Goal: Task Accomplishment & Management: Manage account settings

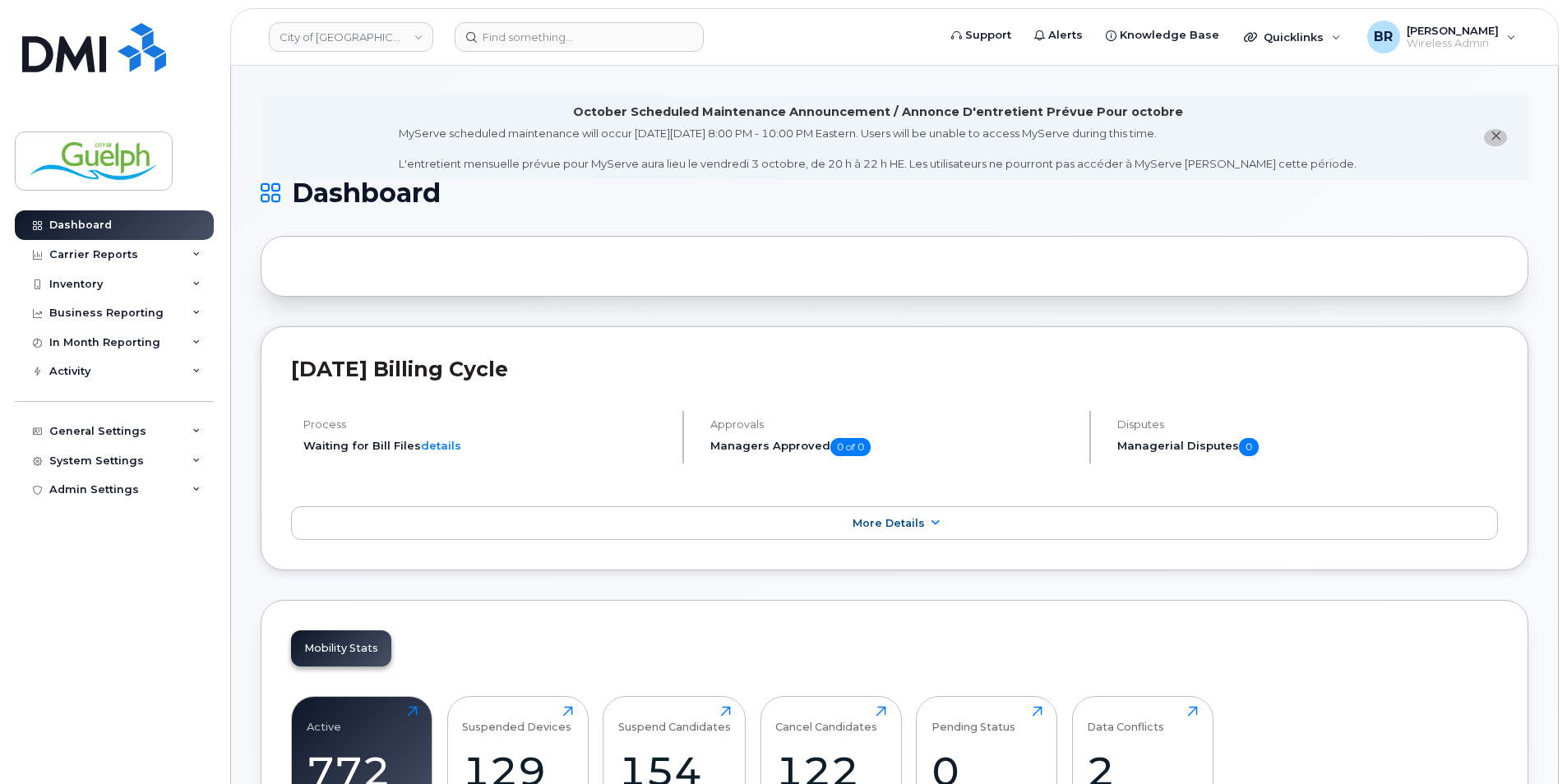
click at [1500, 135] on icon "close notification" at bounding box center [1495, 135] width 11 height 11
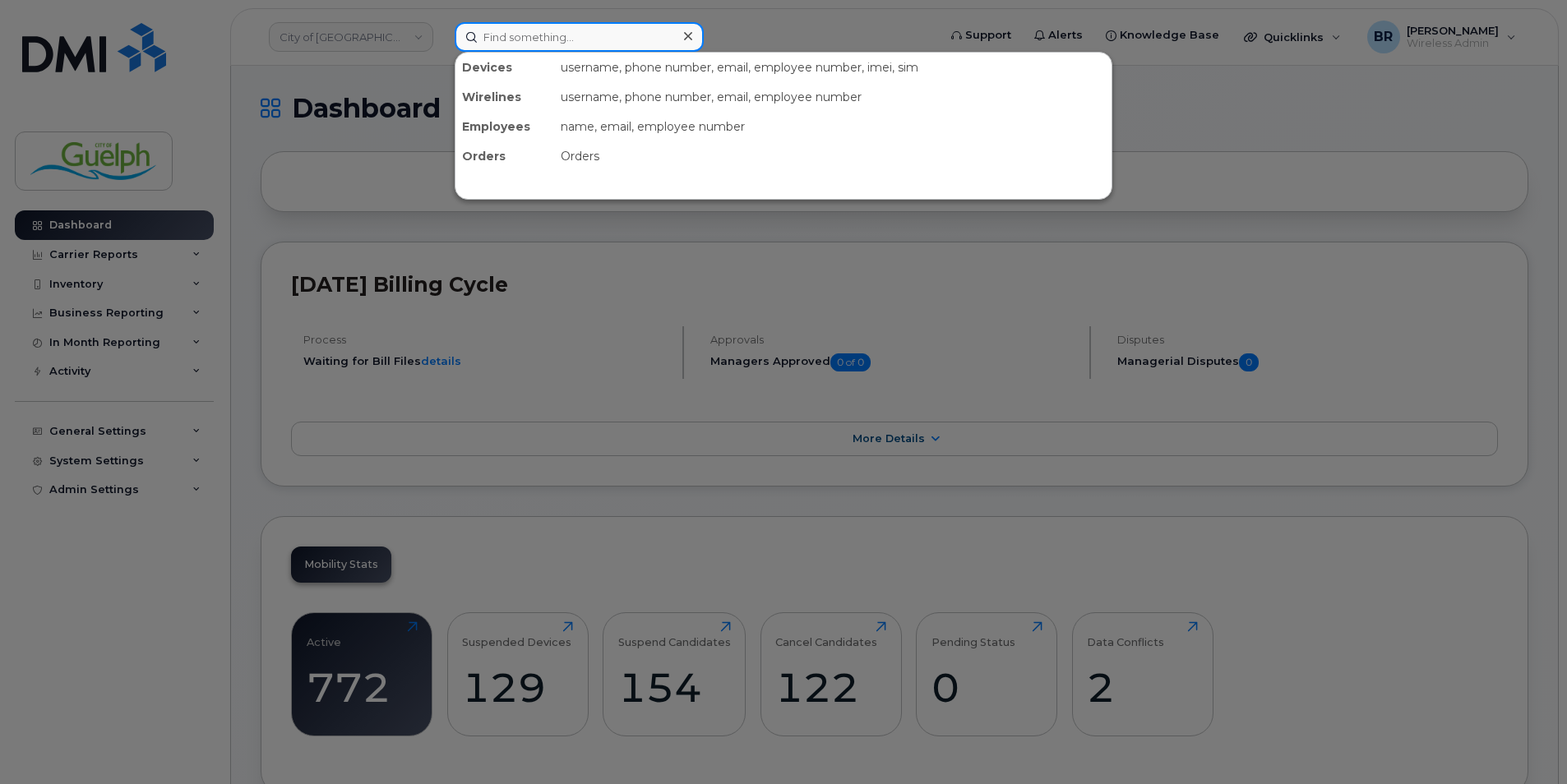
click at [575, 43] on input at bounding box center [579, 36] width 249 height 30
paste input "+12268204098"
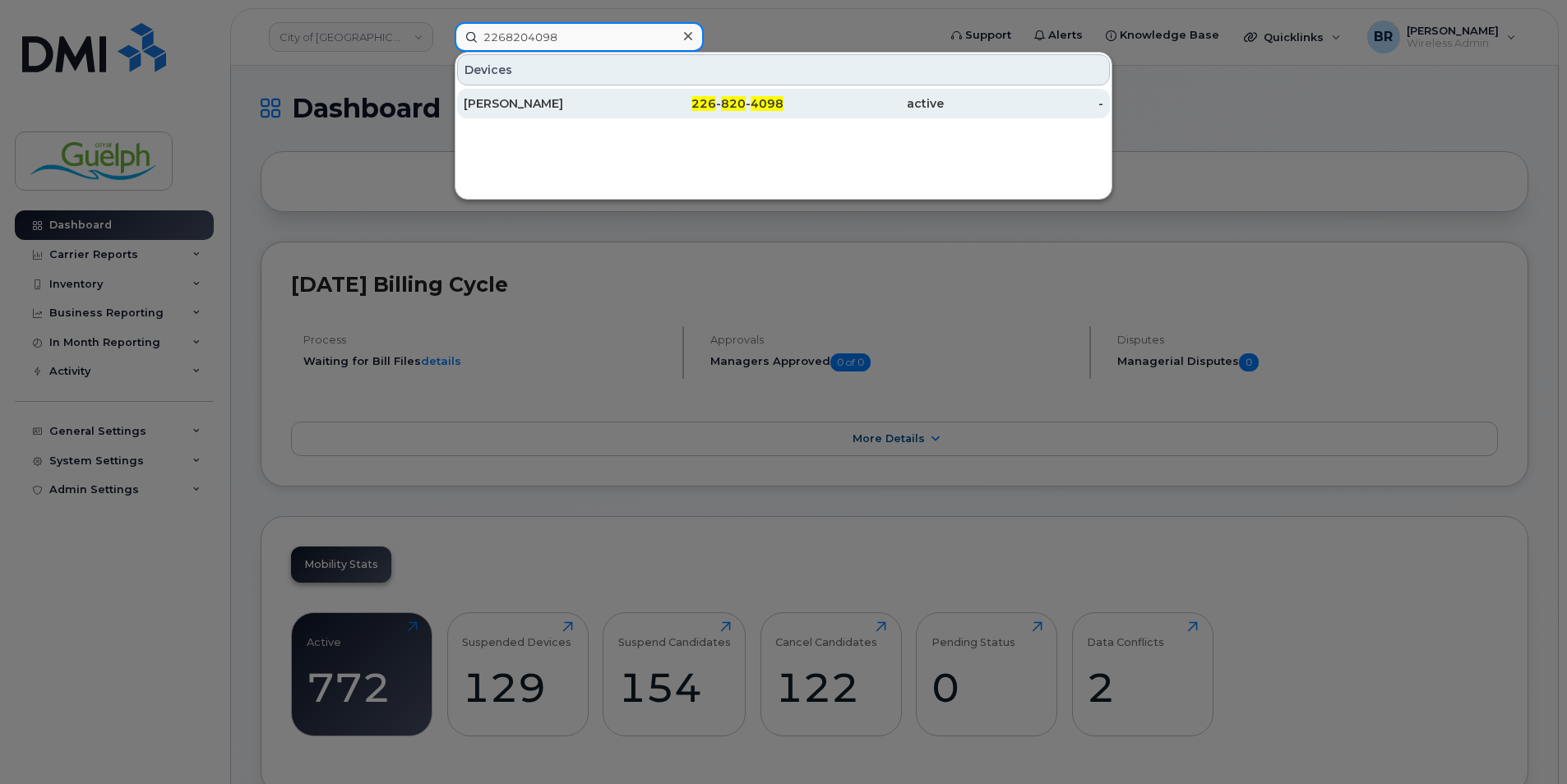
type input "2268204098"
click at [520, 98] on div "[PERSON_NAME]" at bounding box center [543, 103] width 160 height 16
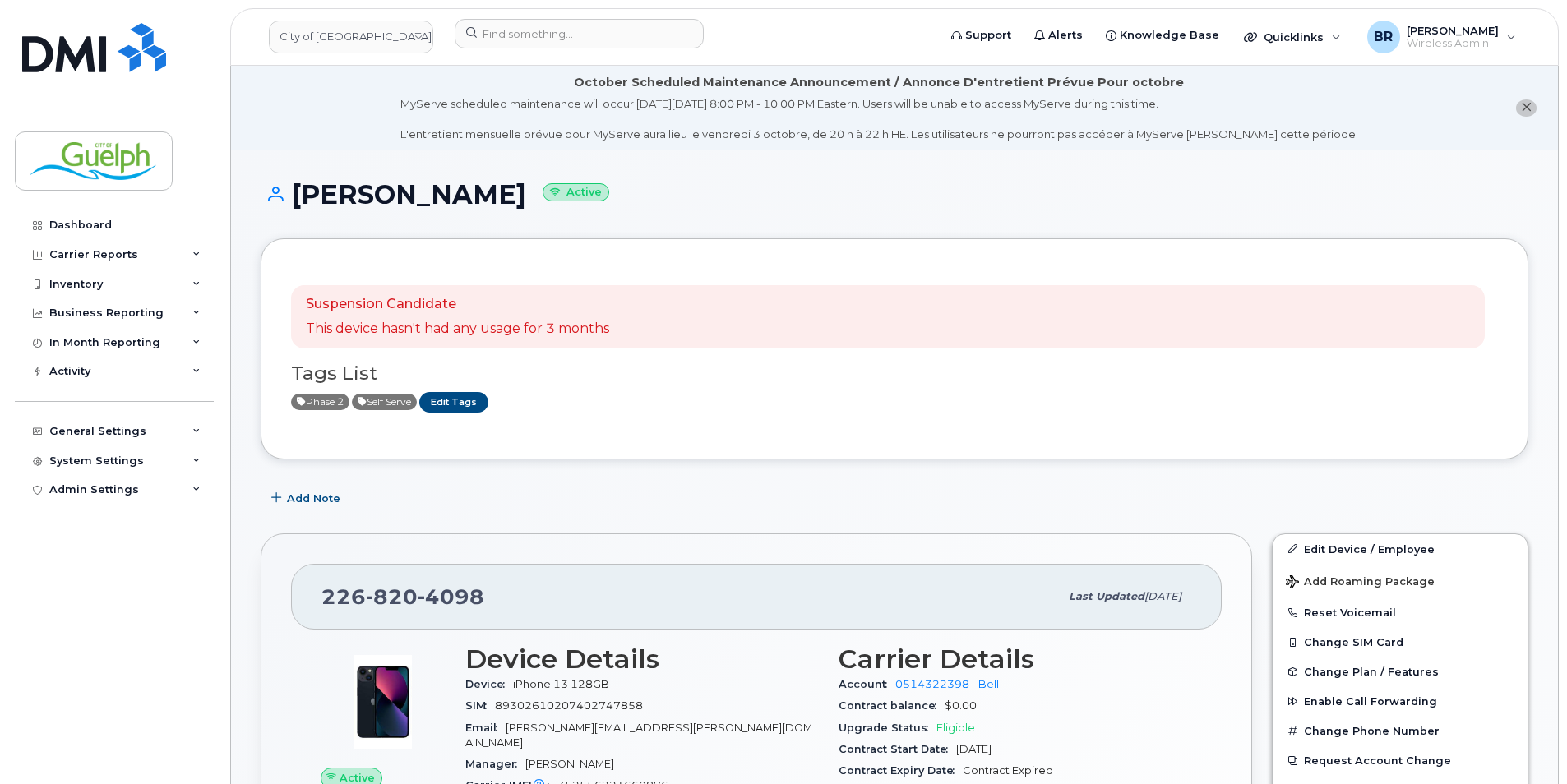
click at [1532, 110] on button "close notification" at bounding box center [1526, 108] width 20 height 17
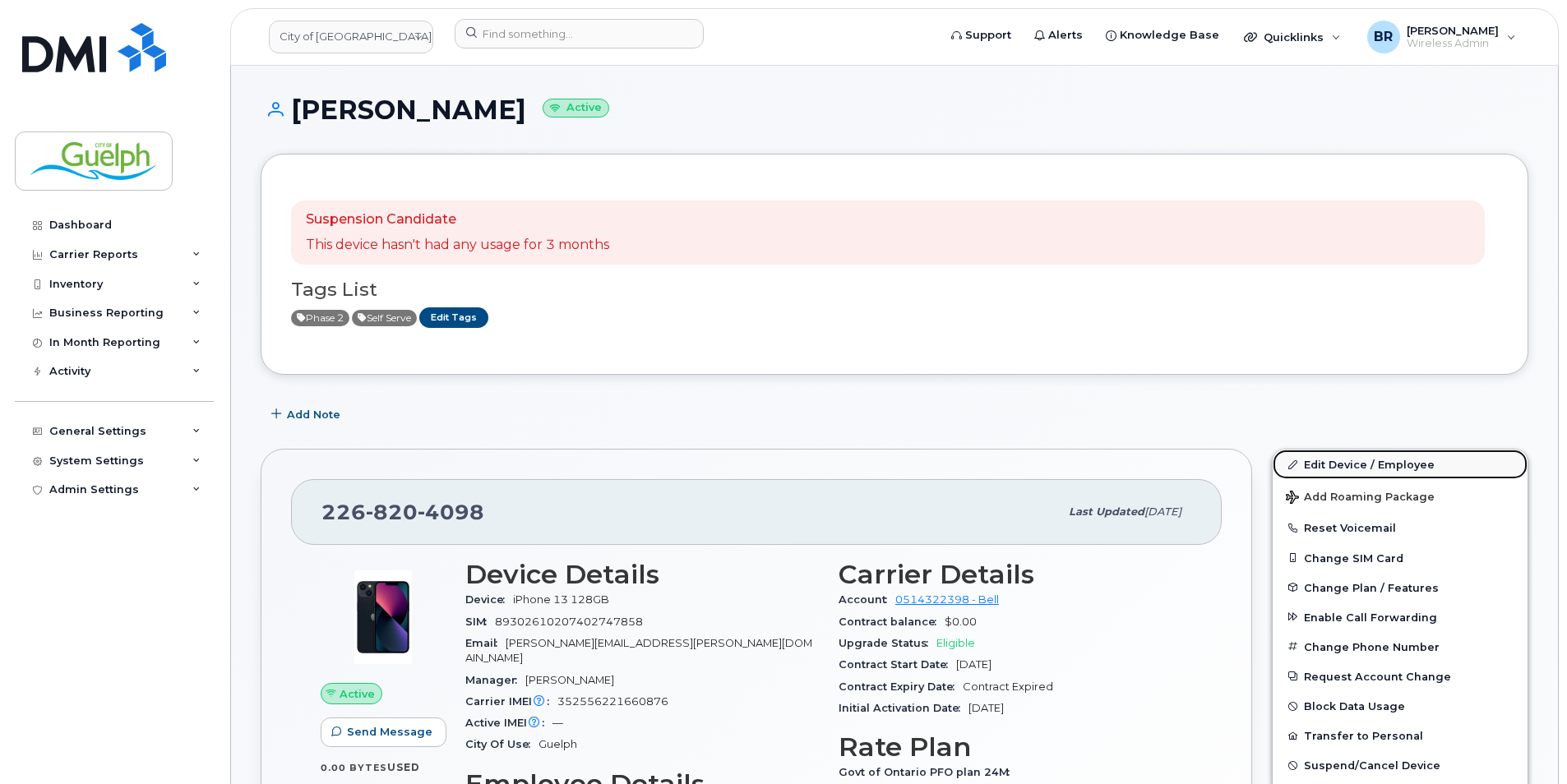
click at [1390, 467] on link "Edit Device / Employee" at bounding box center [1399, 463] width 255 height 30
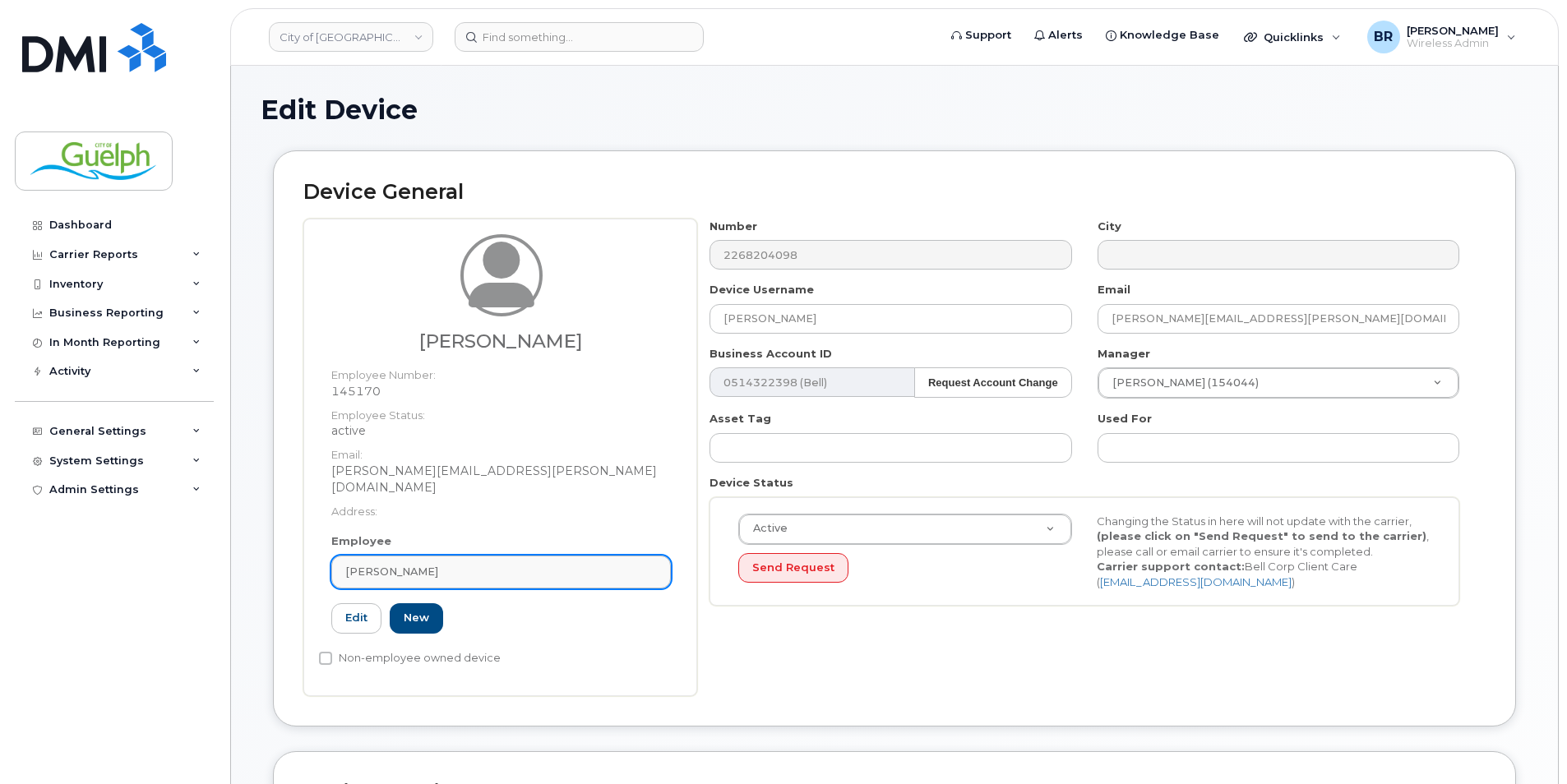
click at [523, 563] on div "[PERSON_NAME]" at bounding box center [501, 571] width 311 height 15
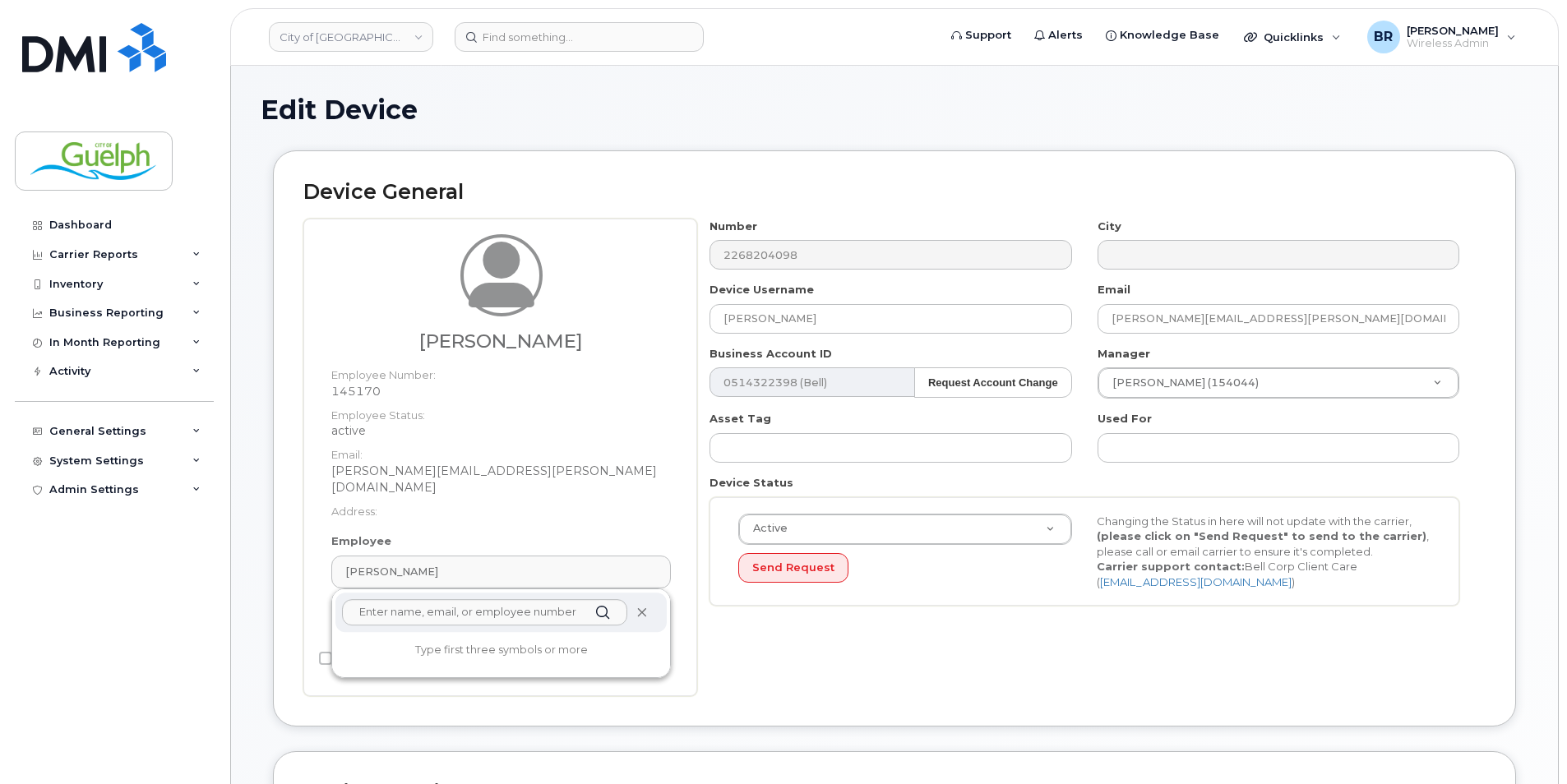
click at [645, 607] on icon at bounding box center [641, 612] width 11 height 11
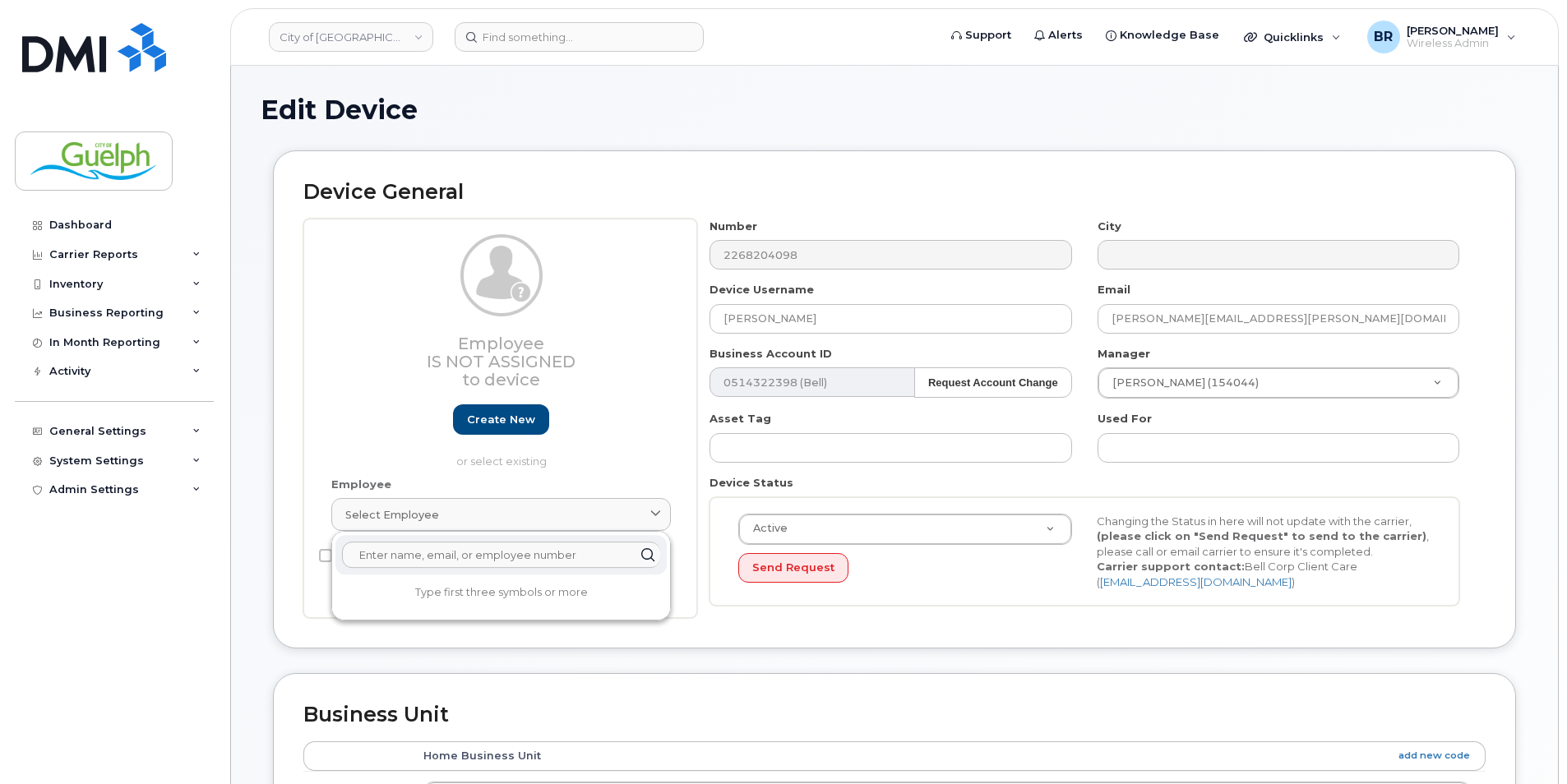
click at [424, 557] on input "text" at bounding box center [501, 554] width 318 height 26
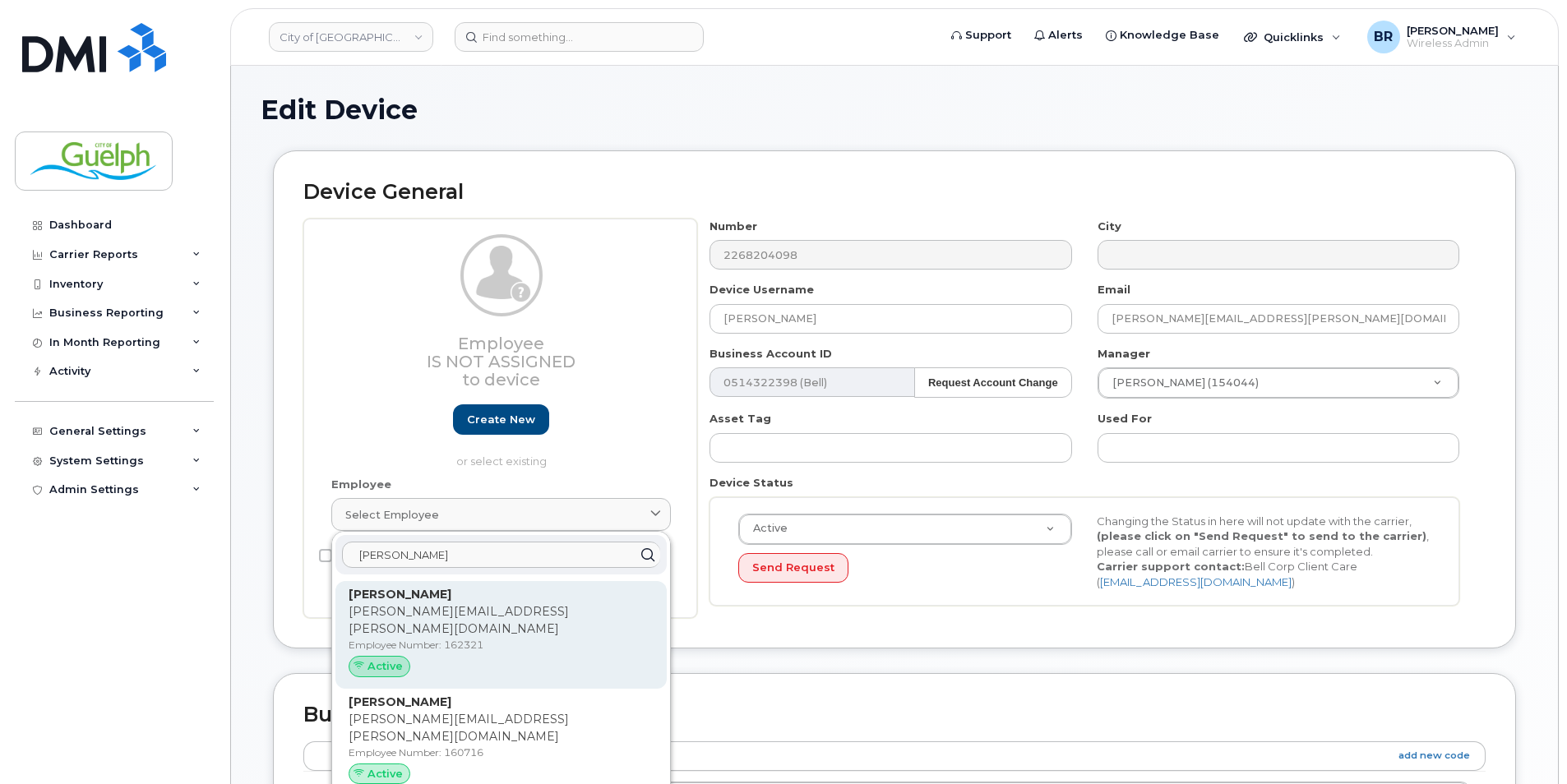
scroll to position [82, 0]
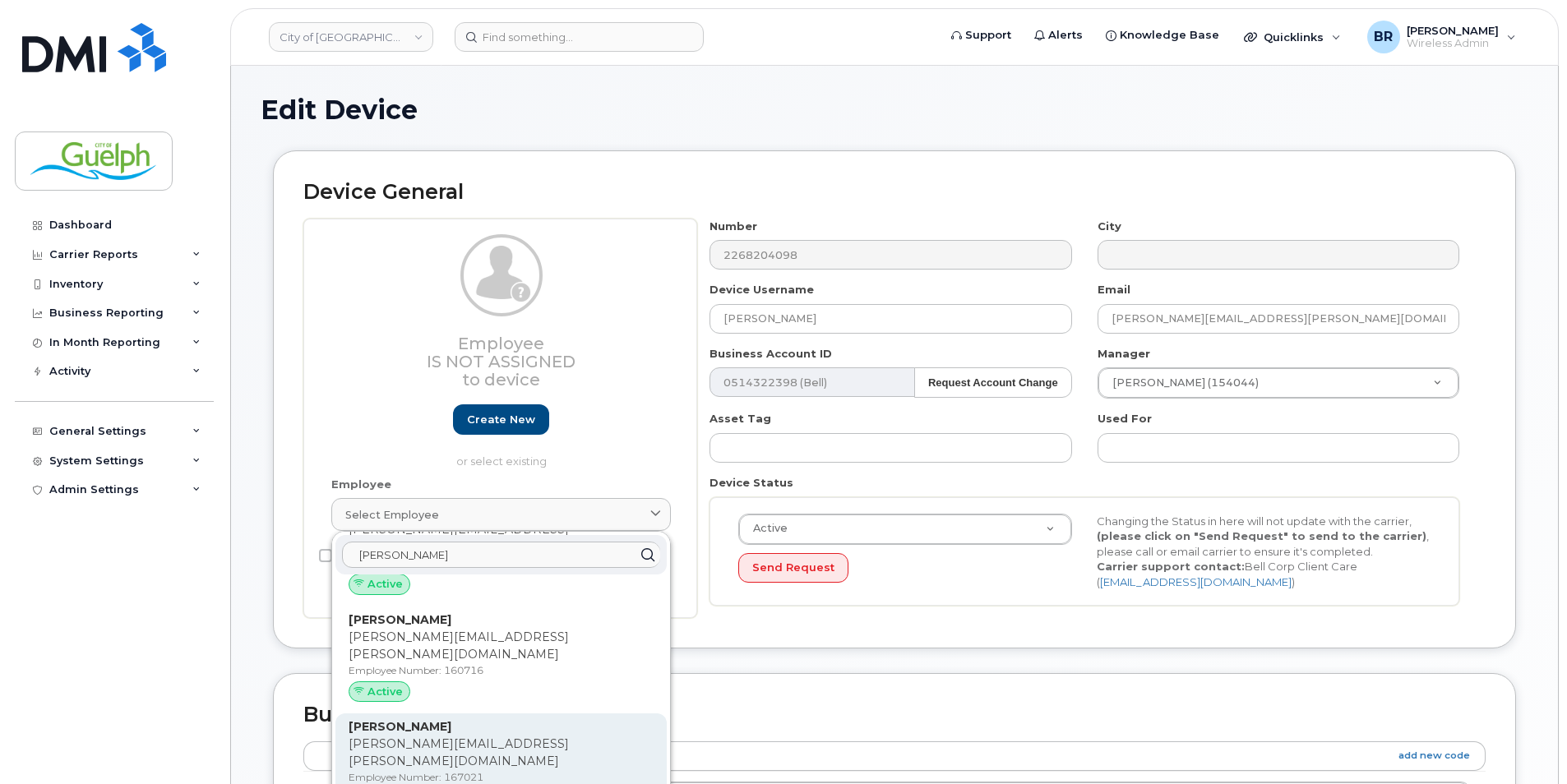
type input "steve h"
click at [524, 736] on p "Steve.Huckabone@guelph.ca" at bounding box center [501, 753] width 305 height 35
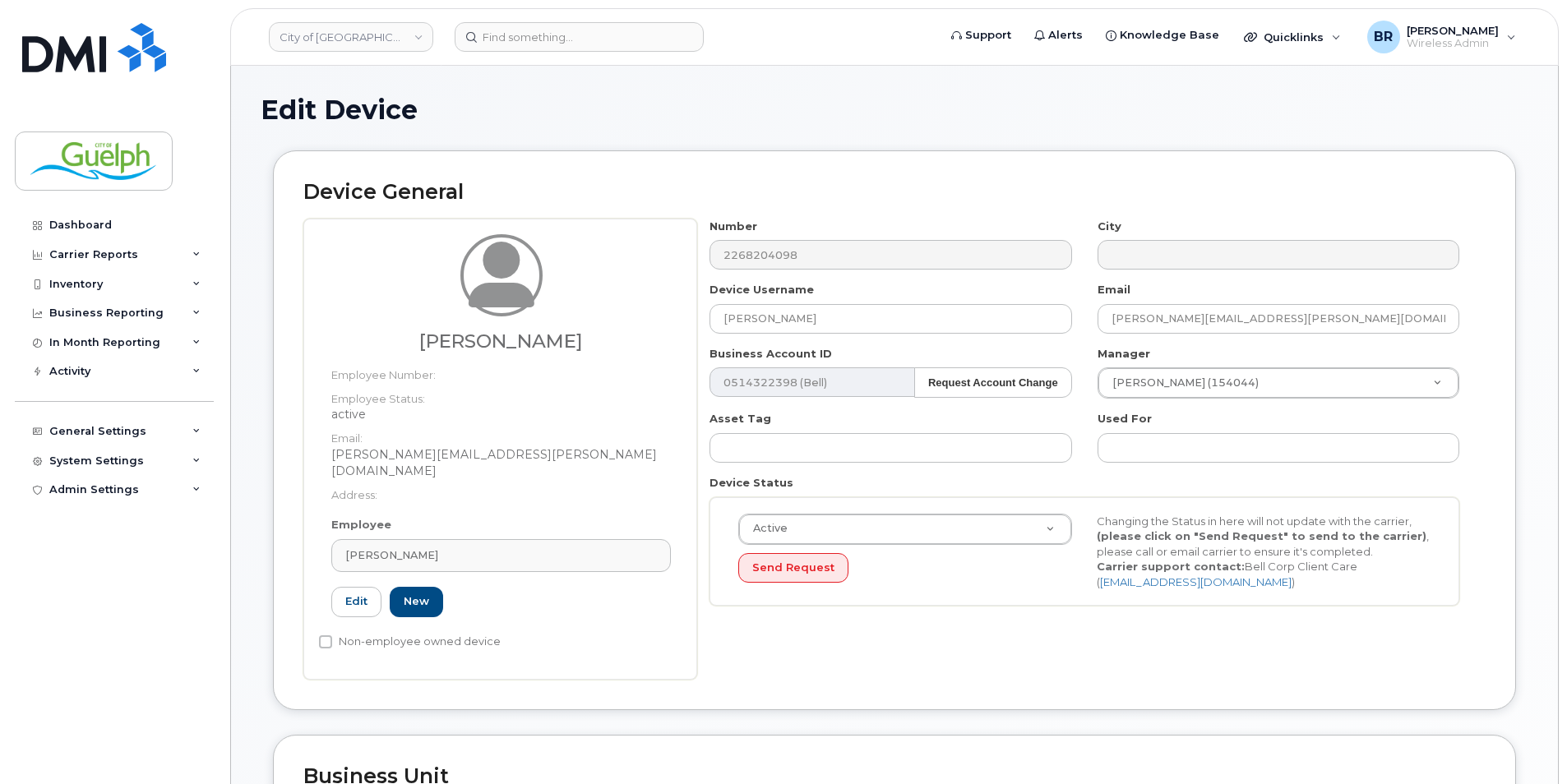
type input "167021"
type input "Steve Huckabone"
type input "steve.huckabone@guelph.ca"
type input "612916"
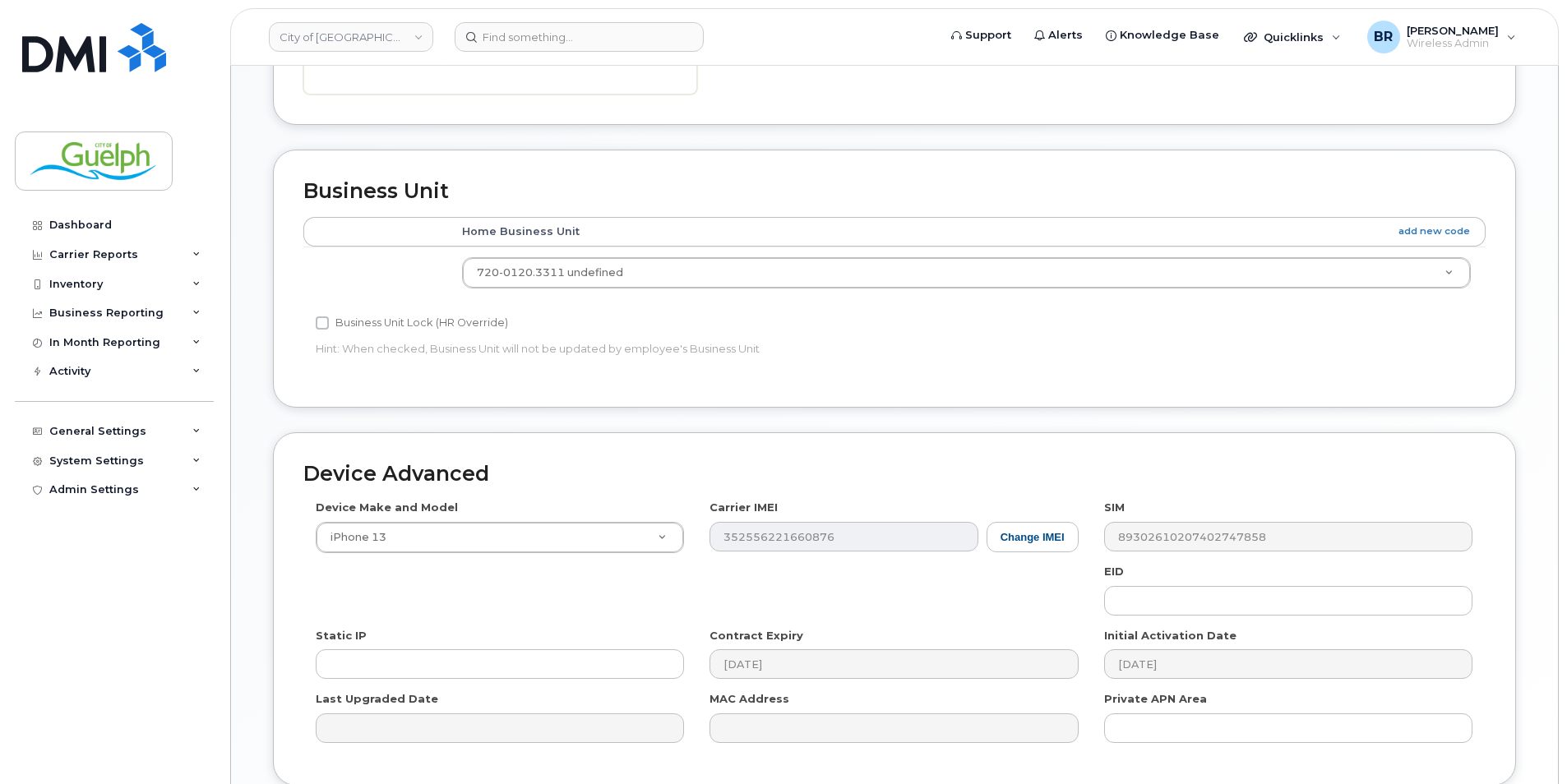
scroll to position [707, 0]
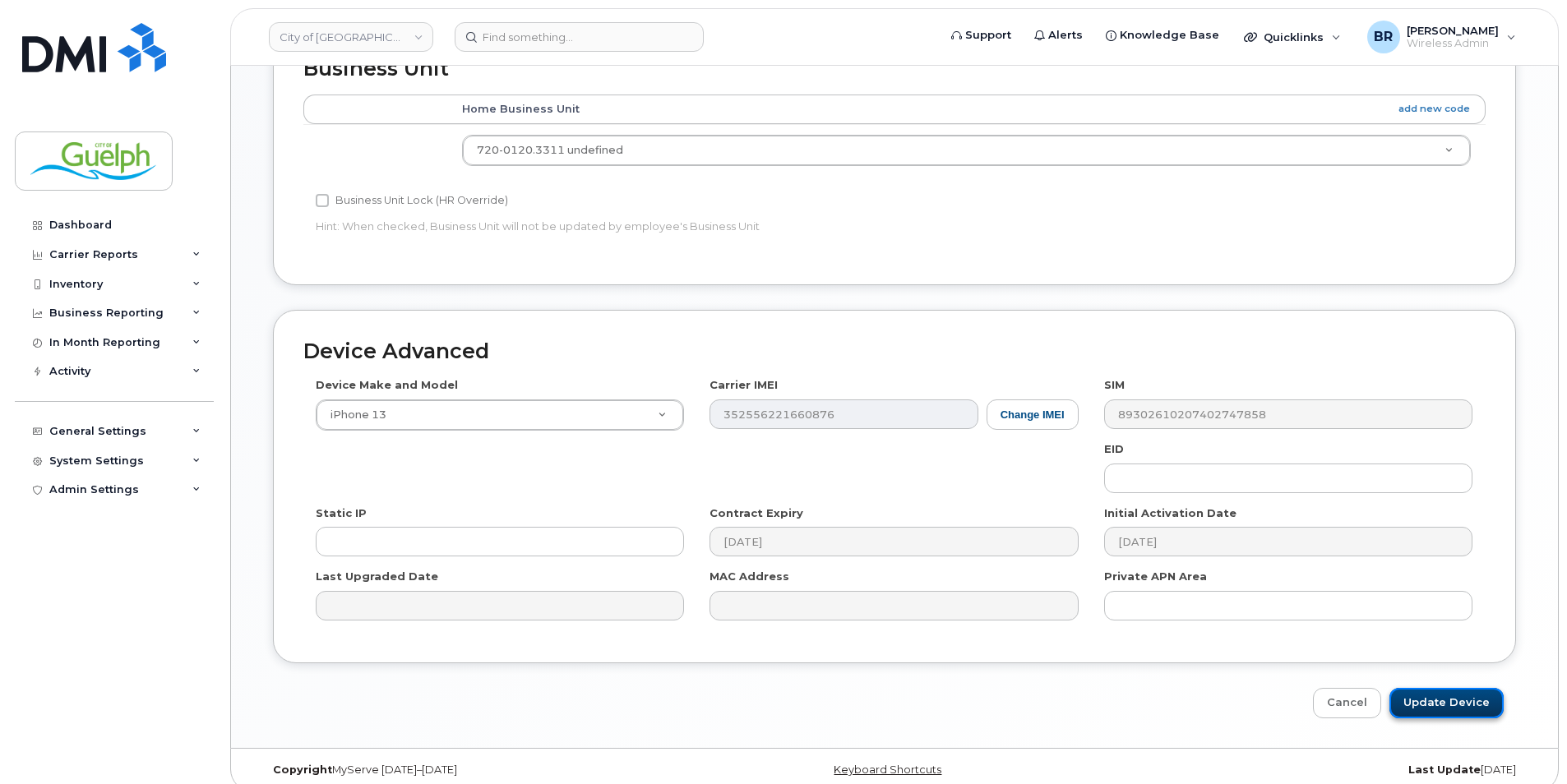
click at [1481, 694] on input "Update Device" at bounding box center [1446, 703] width 114 height 30
type input "Saving..."
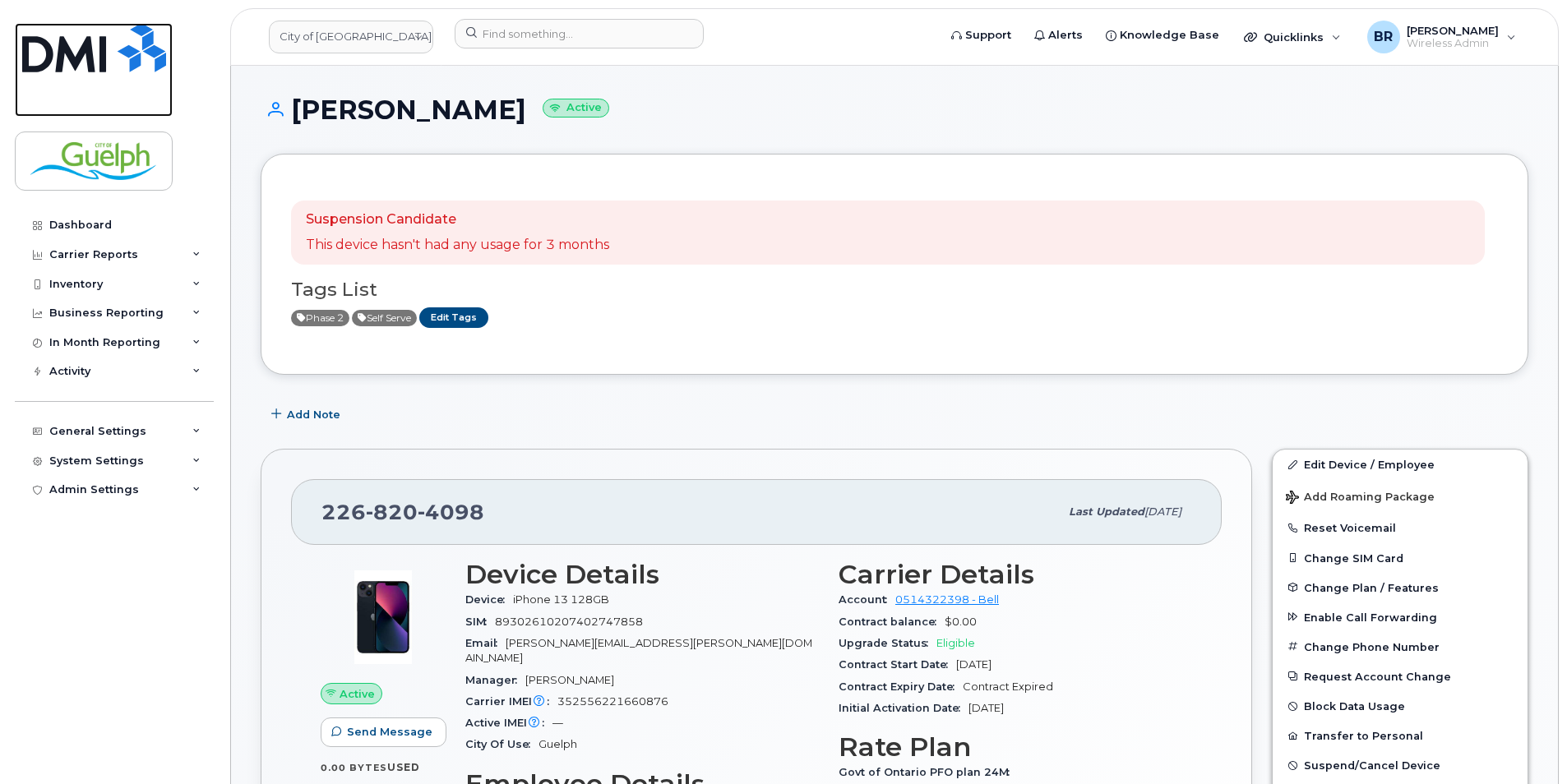
click at [136, 65] on img at bounding box center [94, 47] width 144 height 49
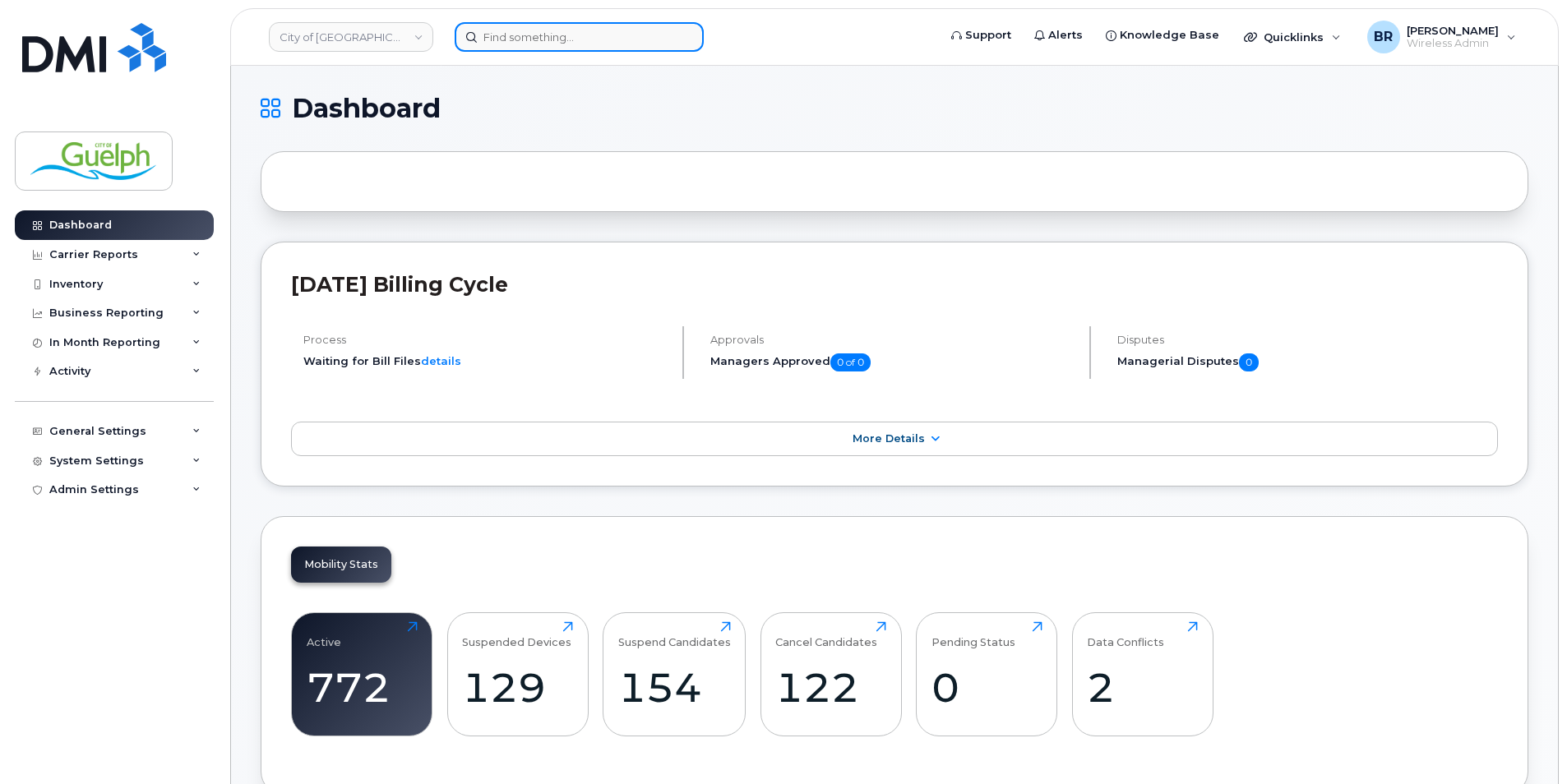
click at [531, 41] on input at bounding box center [579, 36] width 249 height 30
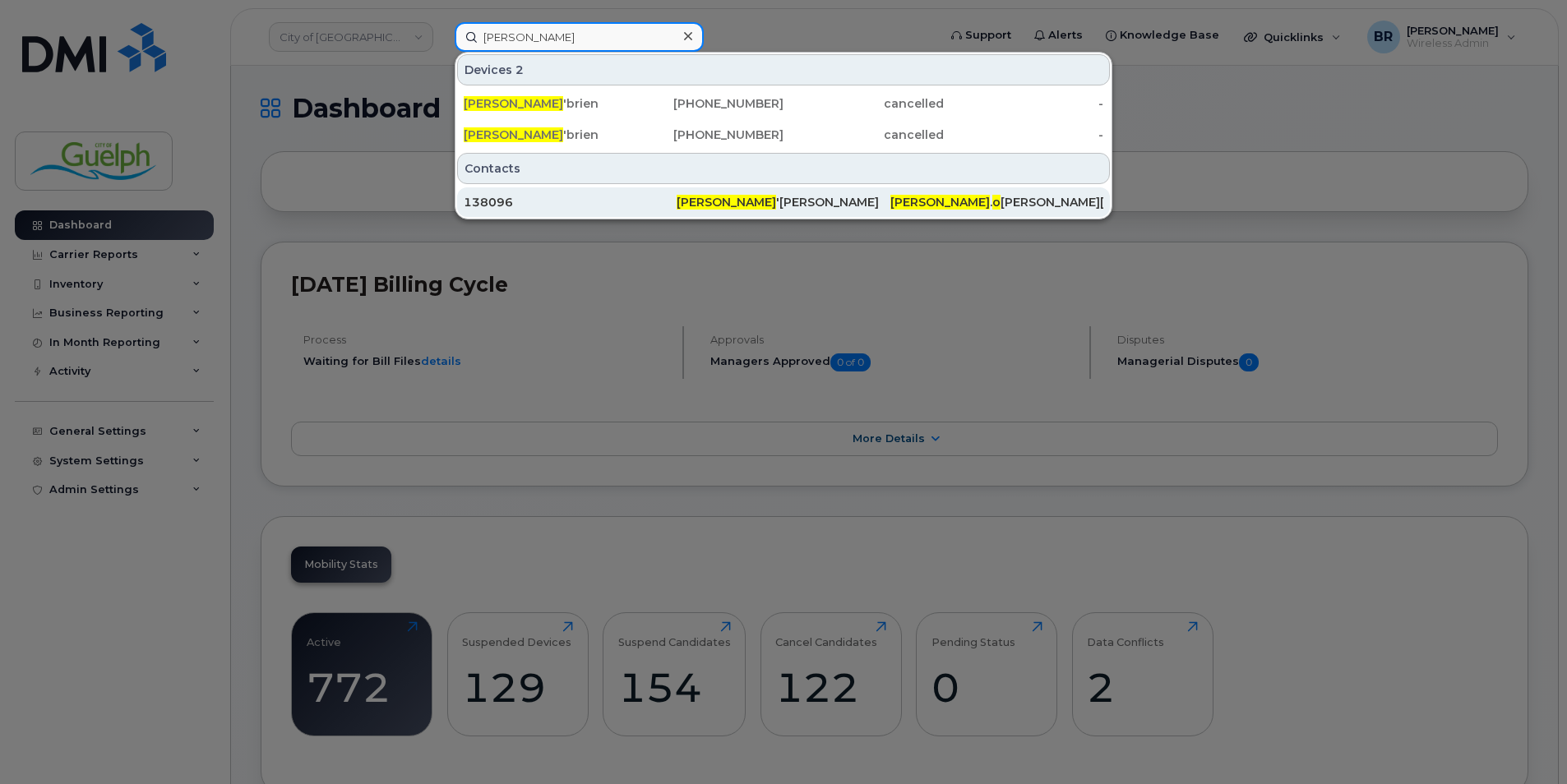
type input "stephen o"
click at [719, 199] on span "Stephen O" at bounding box center [727, 201] width 100 height 14
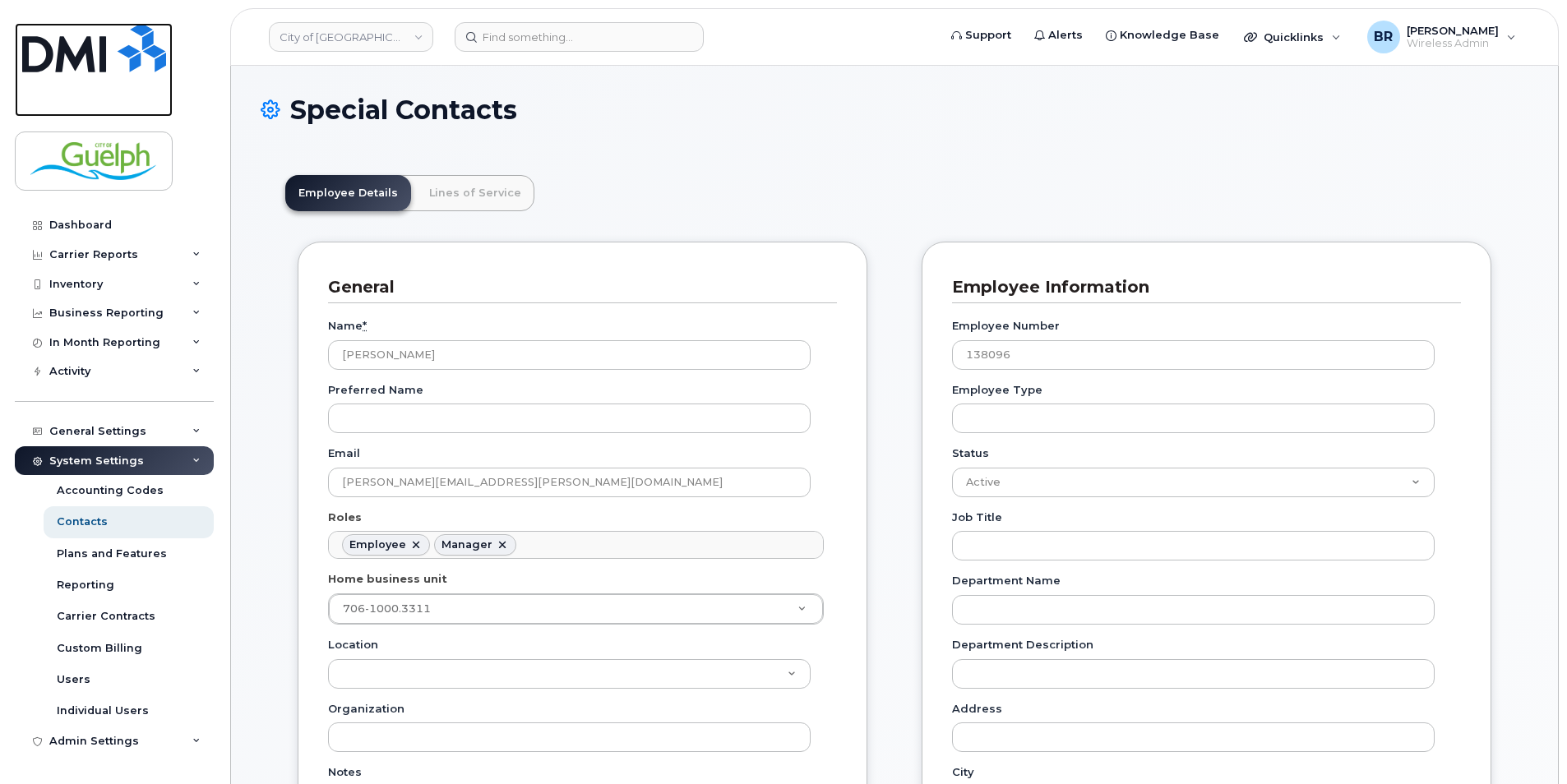
click at [124, 60] on img at bounding box center [94, 47] width 144 height 49
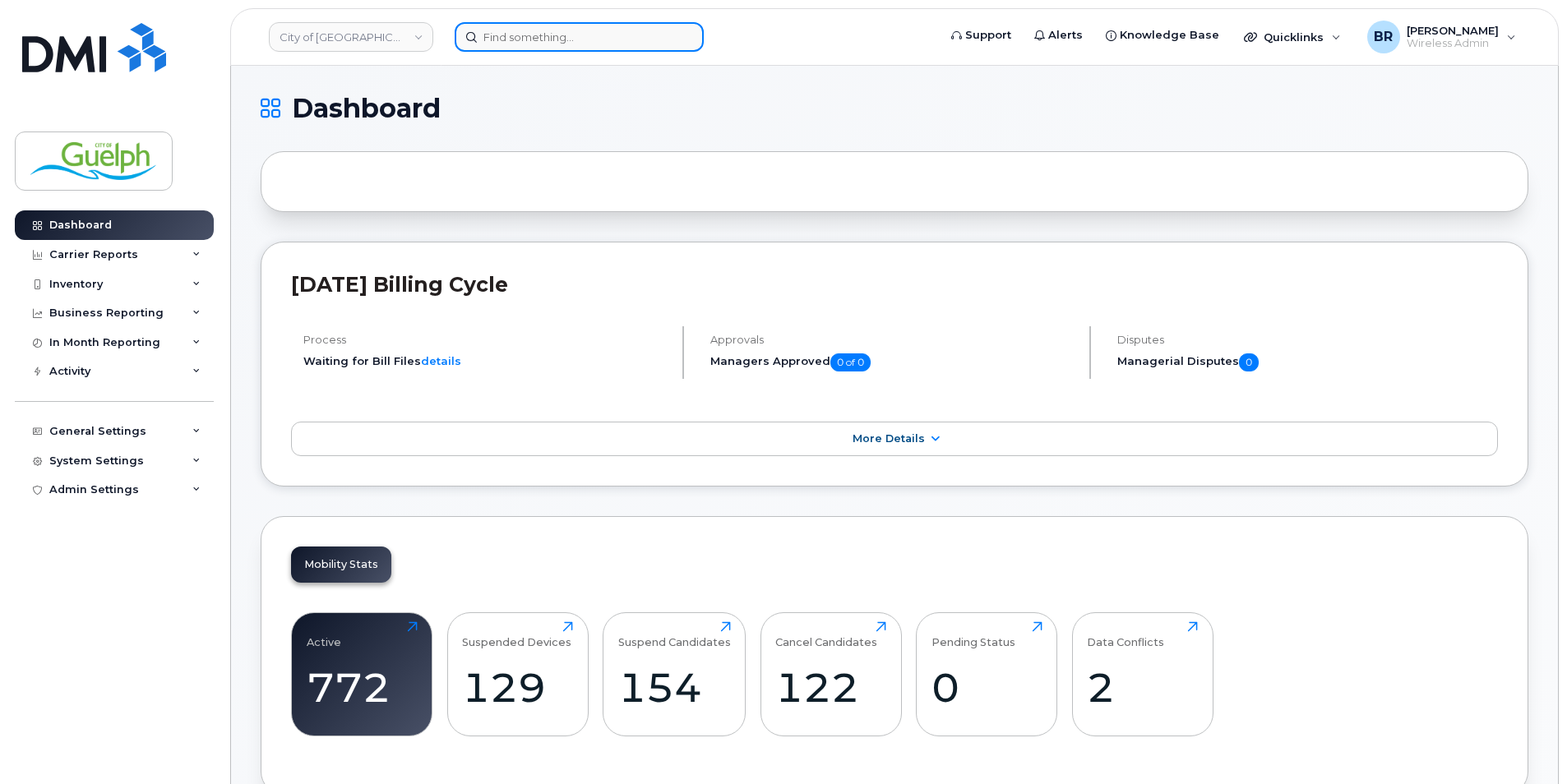
click at [562, 43] on input at bounding box center [579, 36] width 249 height 30
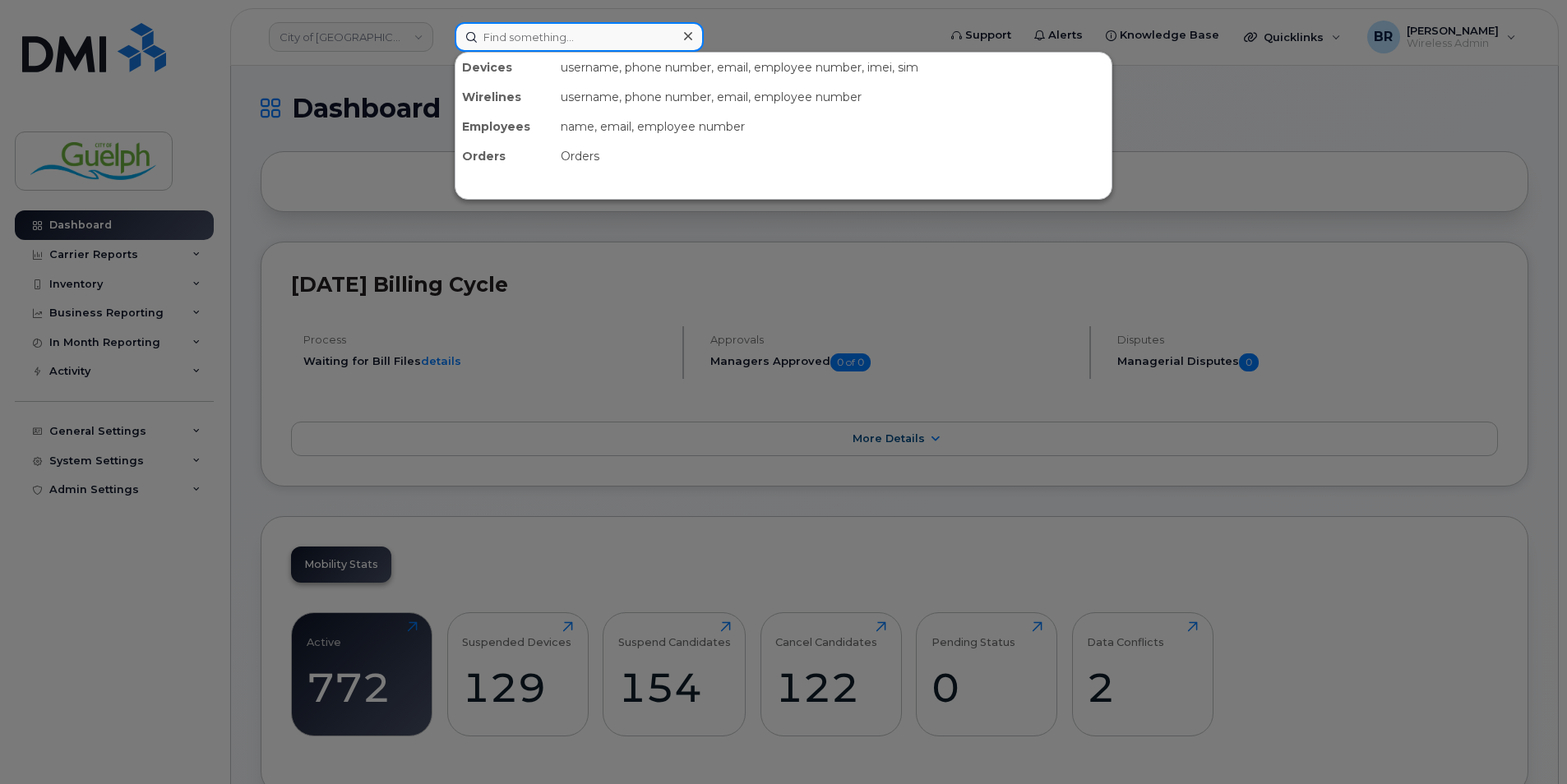
paste input "5198274824"
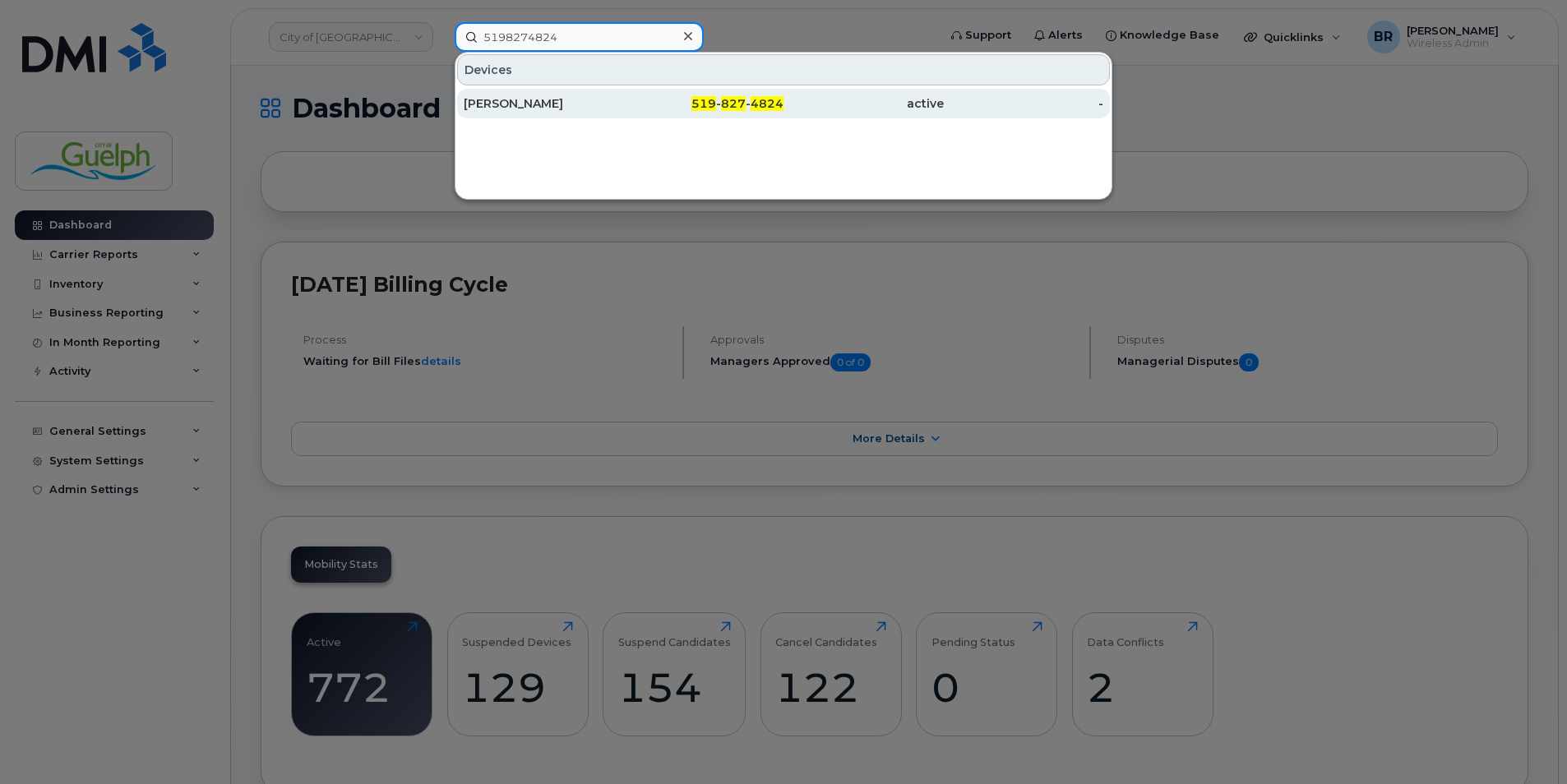
type input "5198274824"
click at [548, 100] on div "John Toner" at bounding box center [543, 103] width 160 height 16
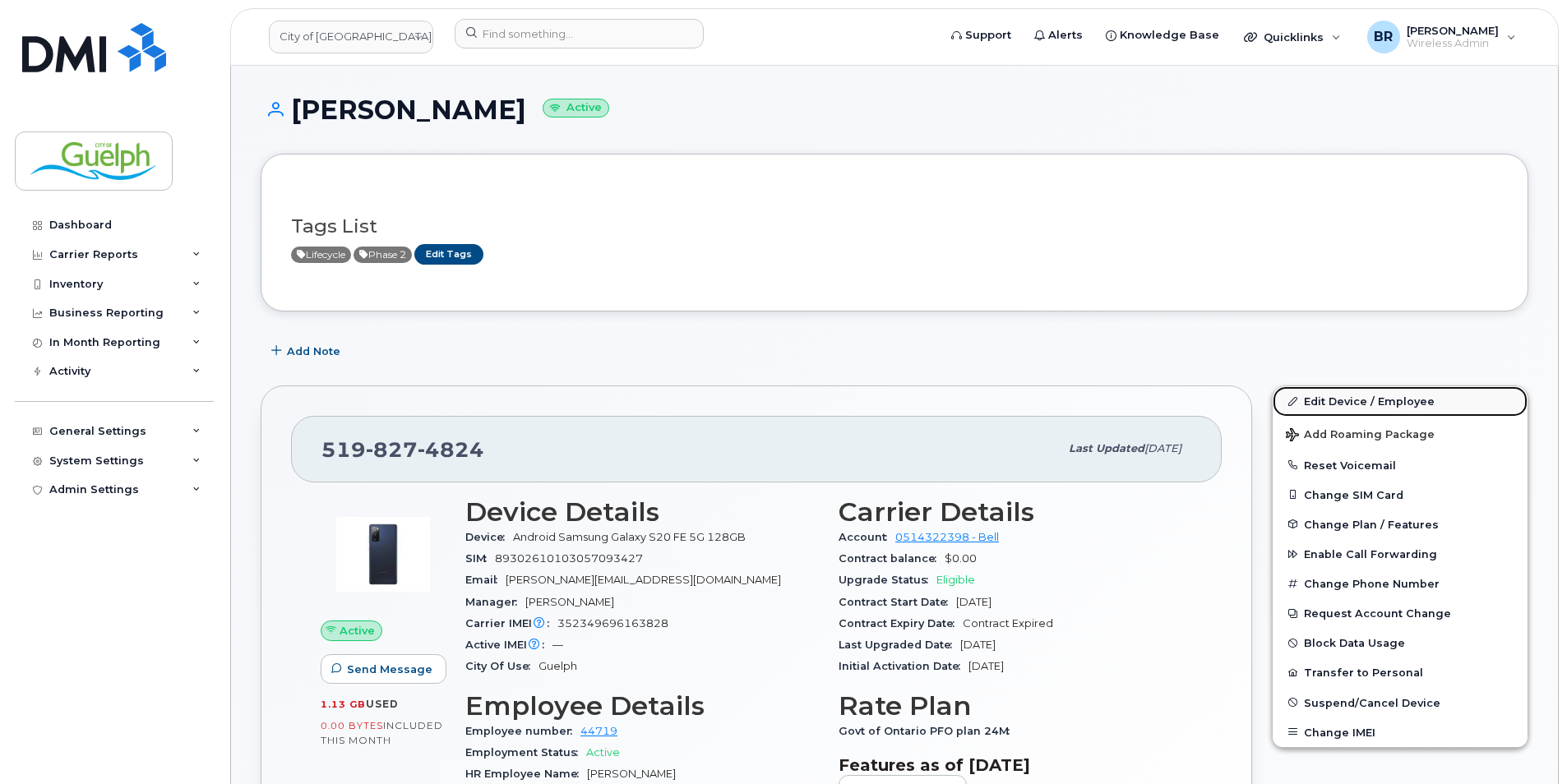
click at [1351, 398] on link "Edit Device / Employee" at bounding box center [1399, 401] width 255 height 30
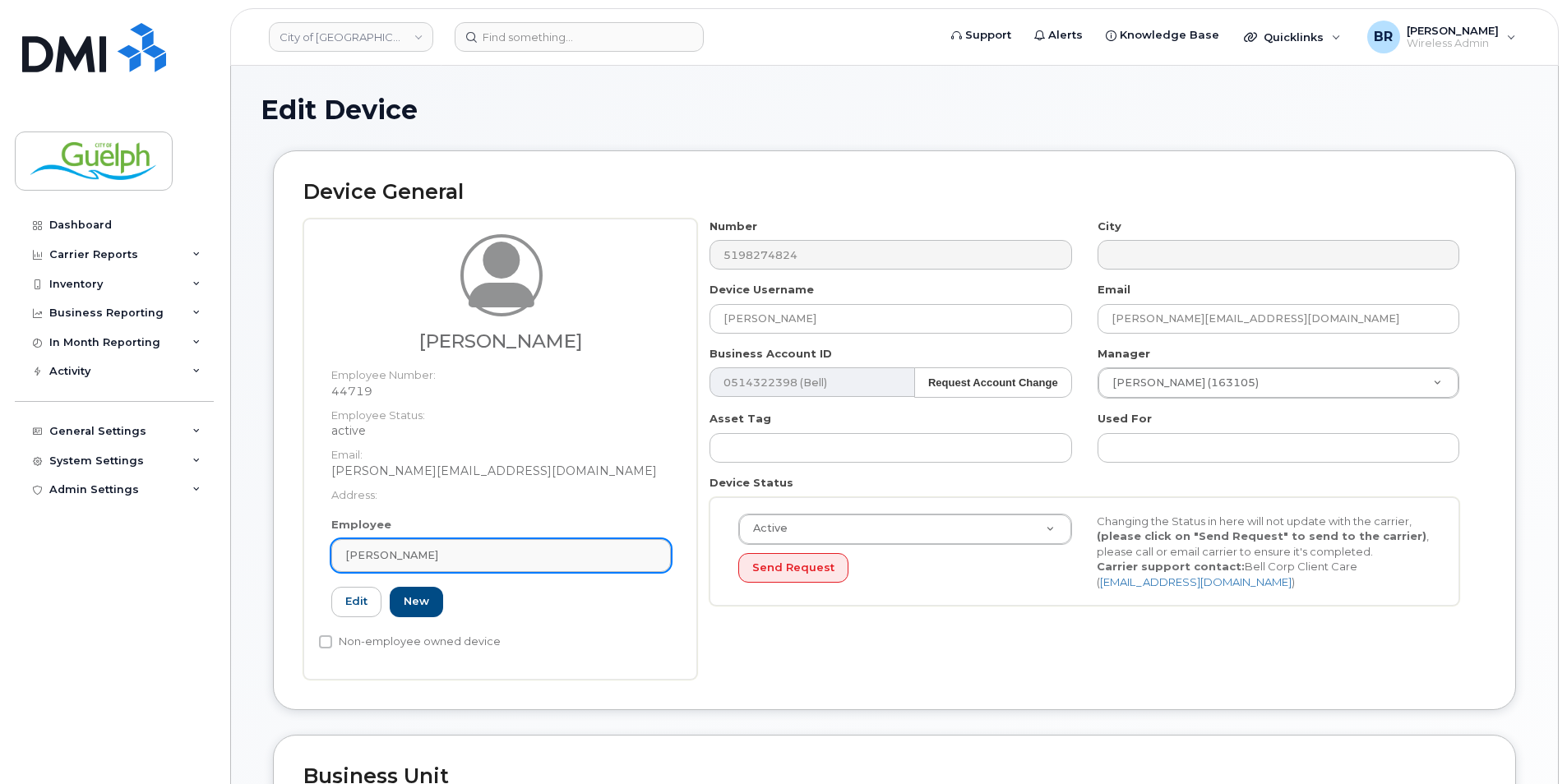
click at [580, 563] on link "John Toner" at bounding box center [501, 555] width 339 height 33
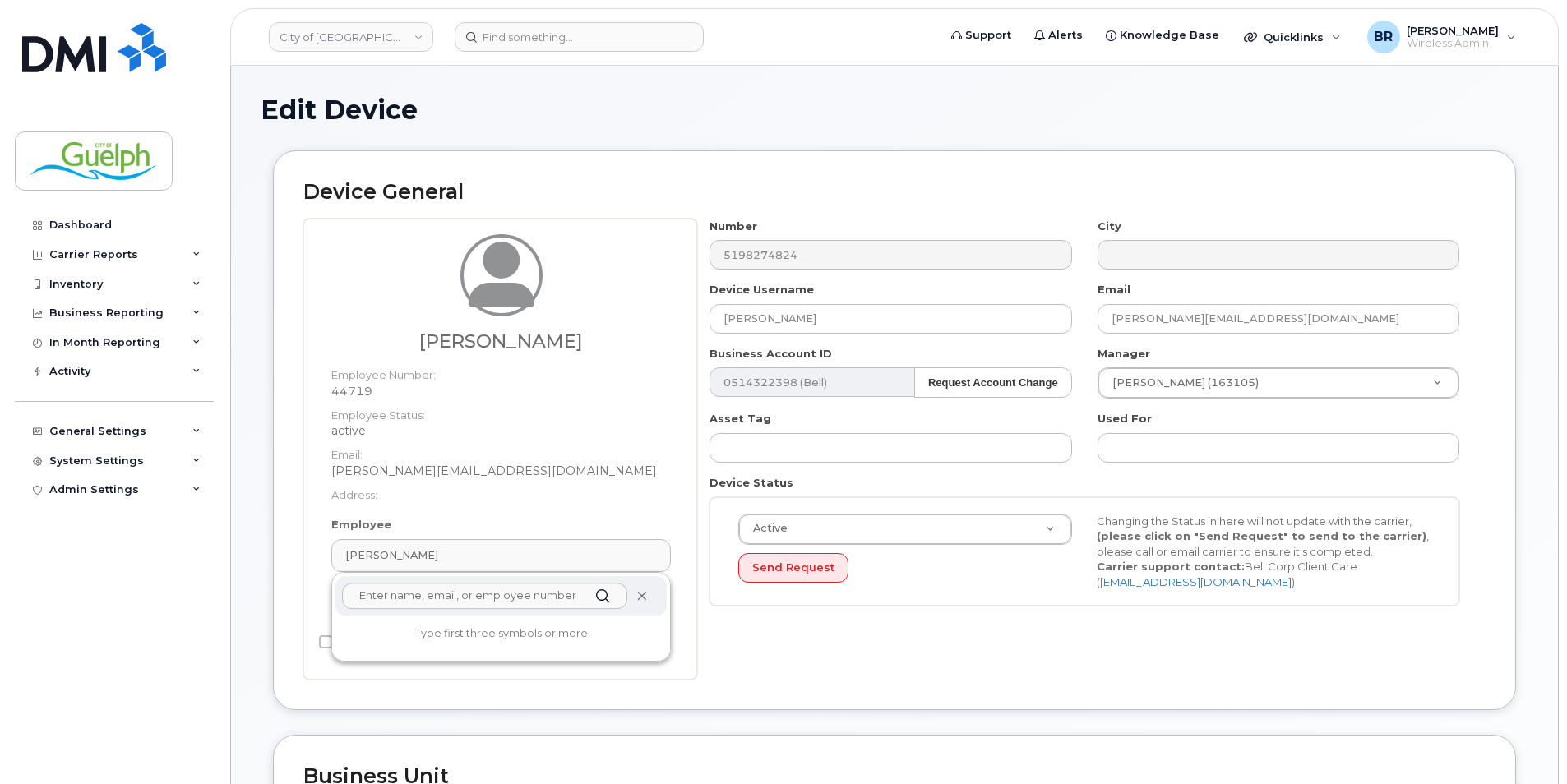
click at [641, 592] on icon at bounding box center [641, 596] width 11 height 11
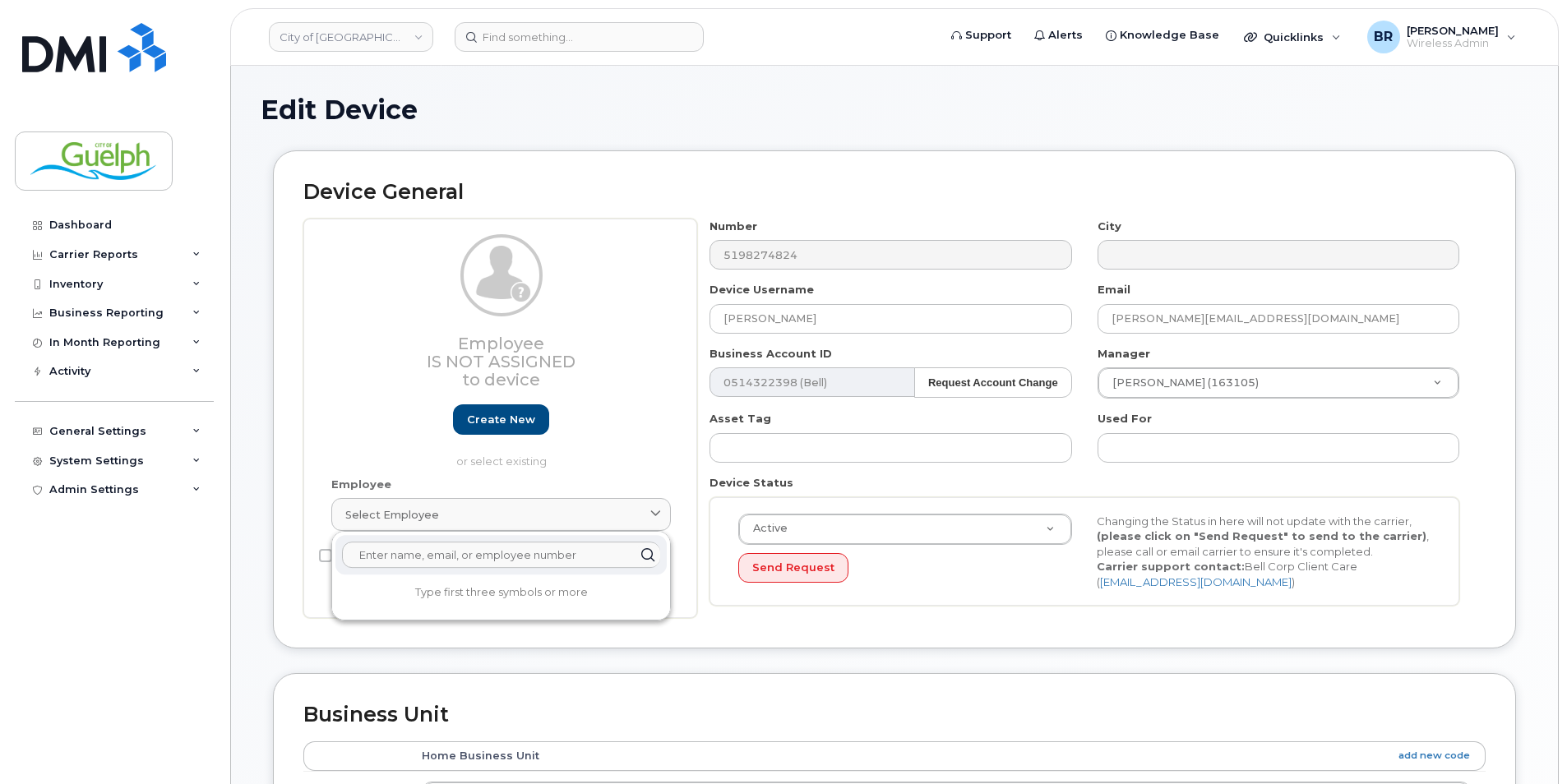
click at [452, 555] on input "text" at bounding box center [501, 554] width 318 height 26
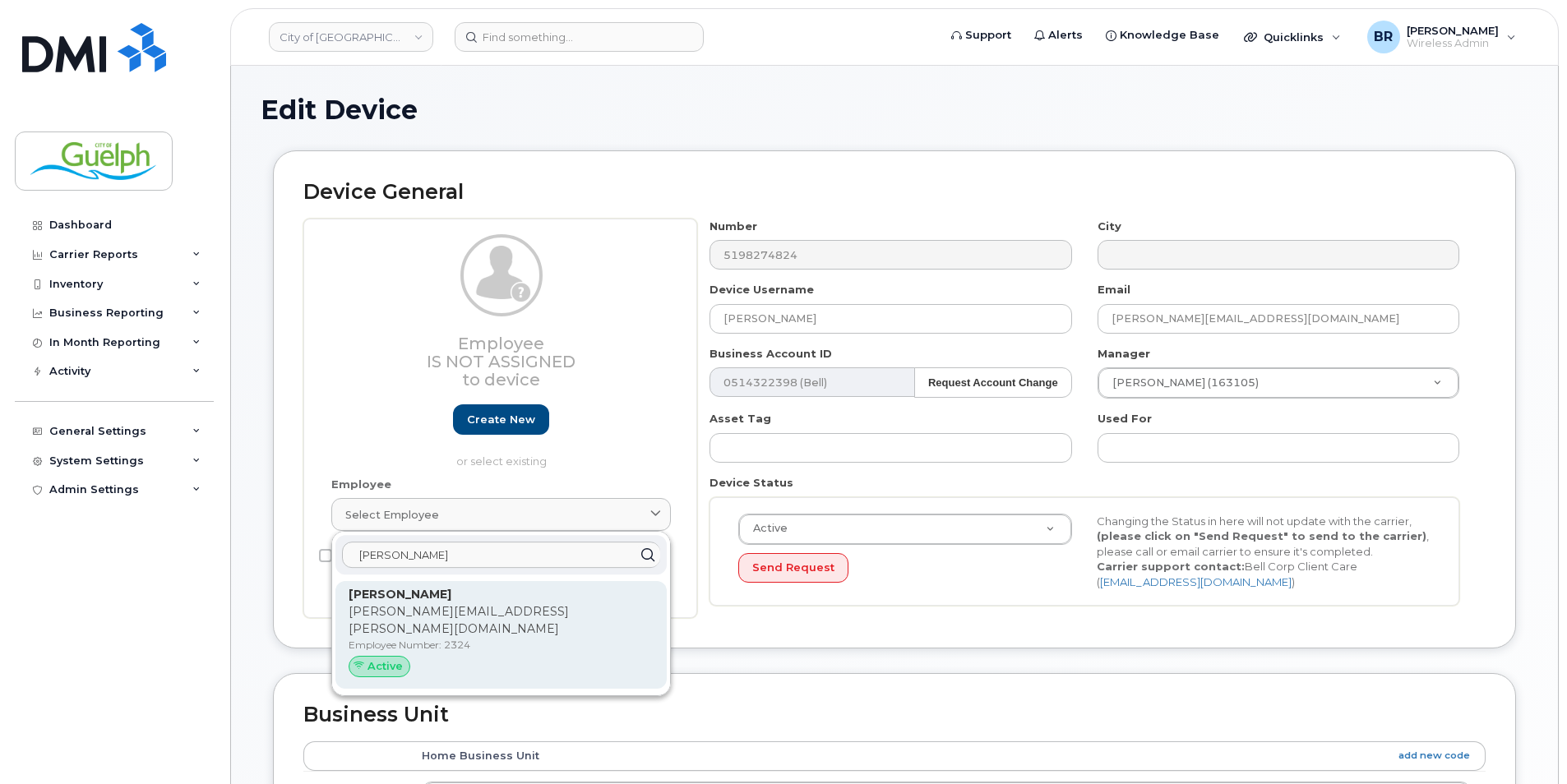
type input "erik p"
click at [455, 612] on p "erik.pedersen@guelph.ca" at bounding box center [501, 620] width 305 height 35
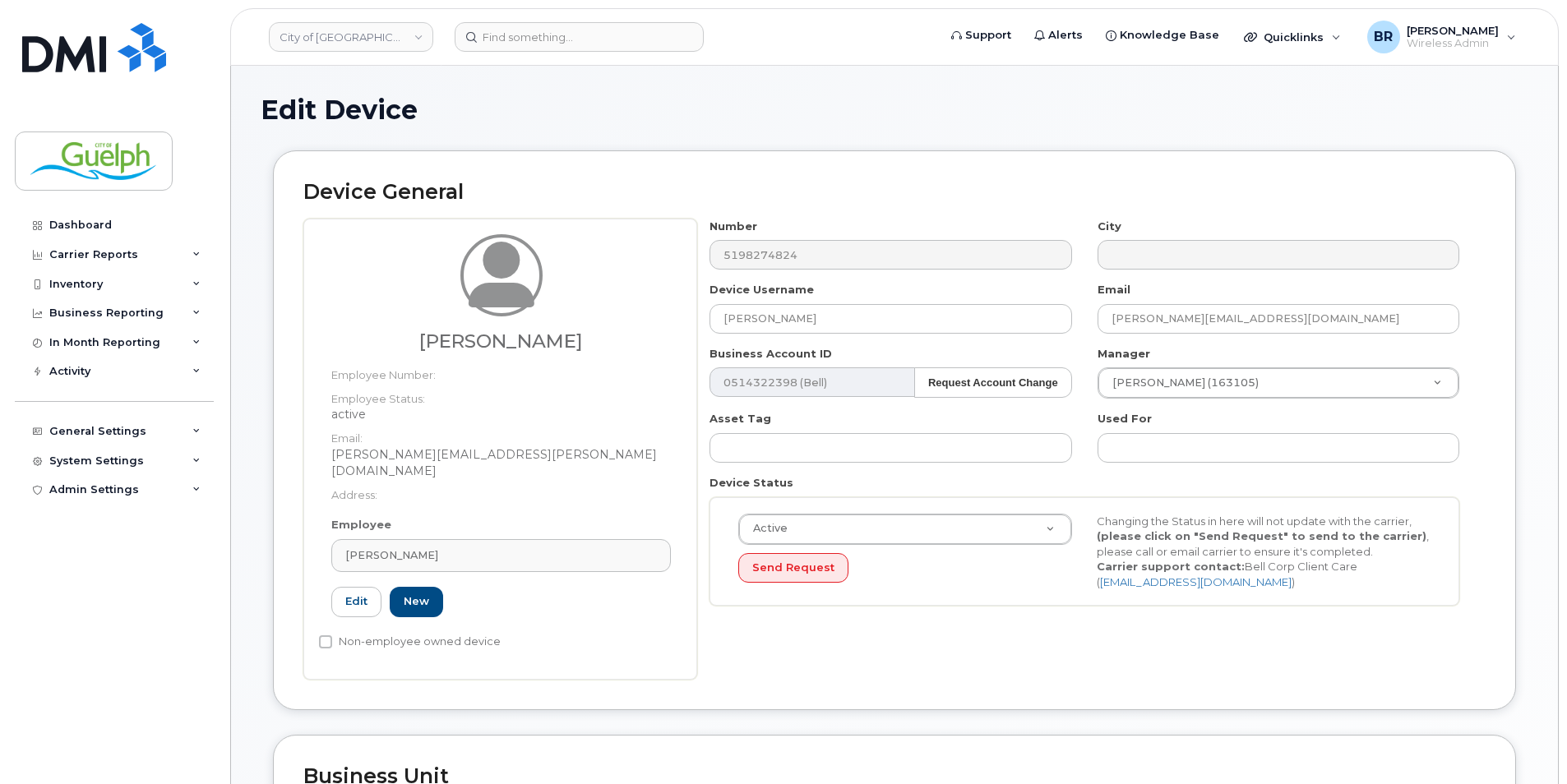
type input "2324"
type input "Erik Pedersen"
type input "erik.pedersen@guelph.ca"
type input "612894"
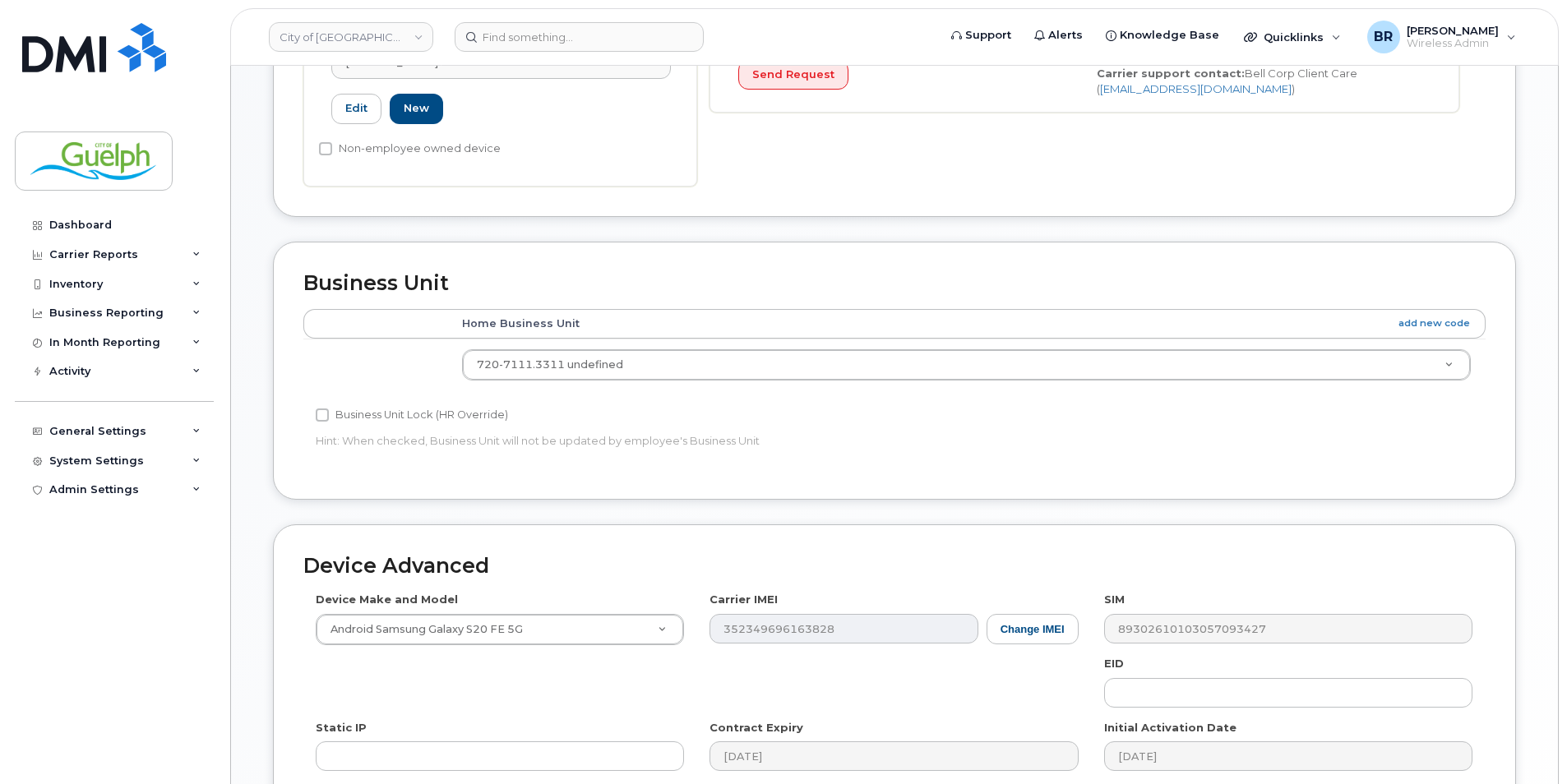
scroll to position [707, 0]
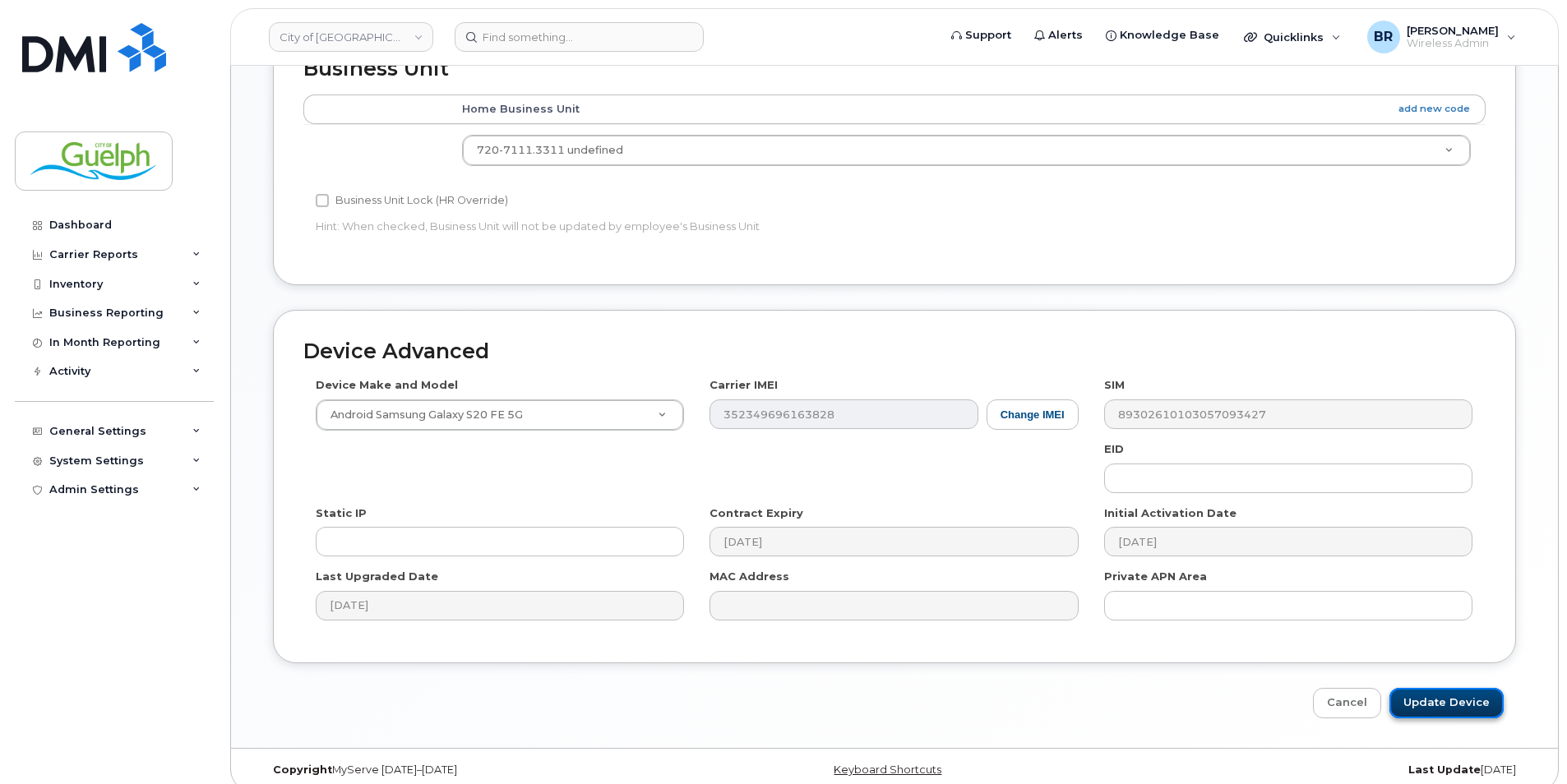
drag, startPoint x: 1454, startPoint y: 694, endPoint x: 1439, endPoint y: 698, distance: 15.5
click at [1454, 695] on input "Update Device" at bounding box center [1446, 703] width 114 height 30
type input "Saving..."
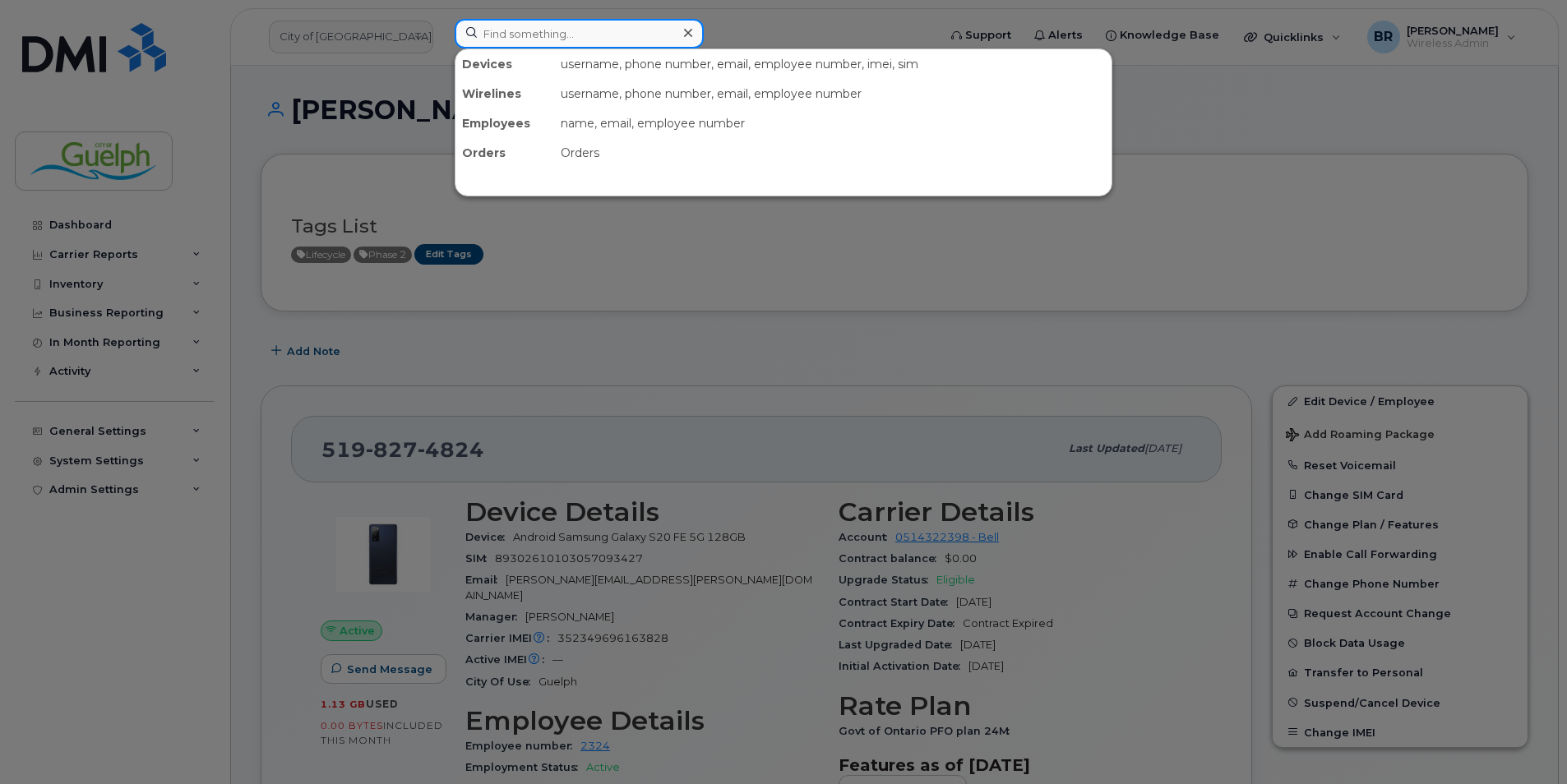
click at [591, 38] on input at bounding box center [579, 33] width 249 height 30
paste input "2263320480"
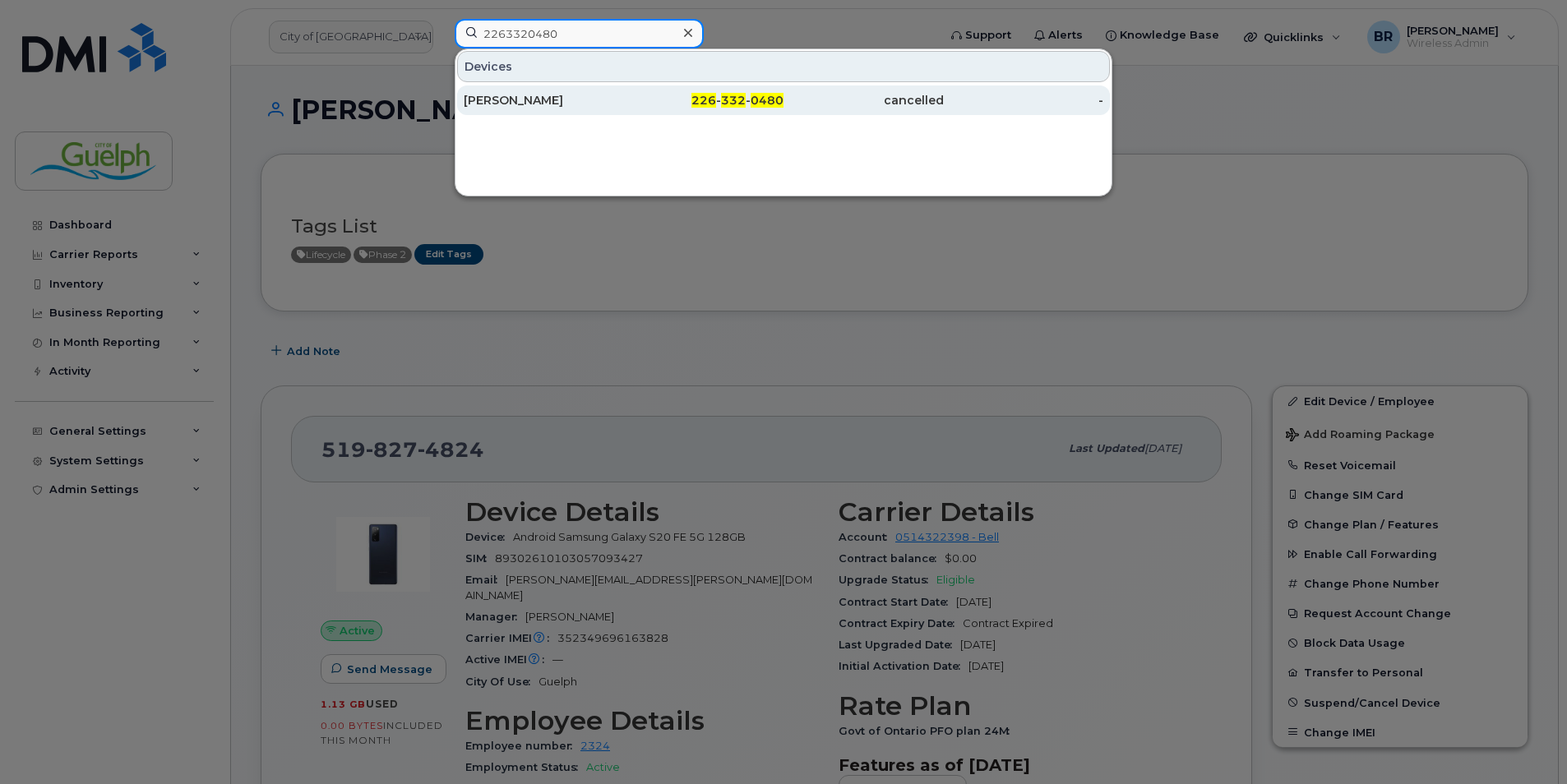
type input "2263320480"
click at [542, 96] on div "[PERSON_NAME]" at bounding box center [543, 100] width 160 height 16
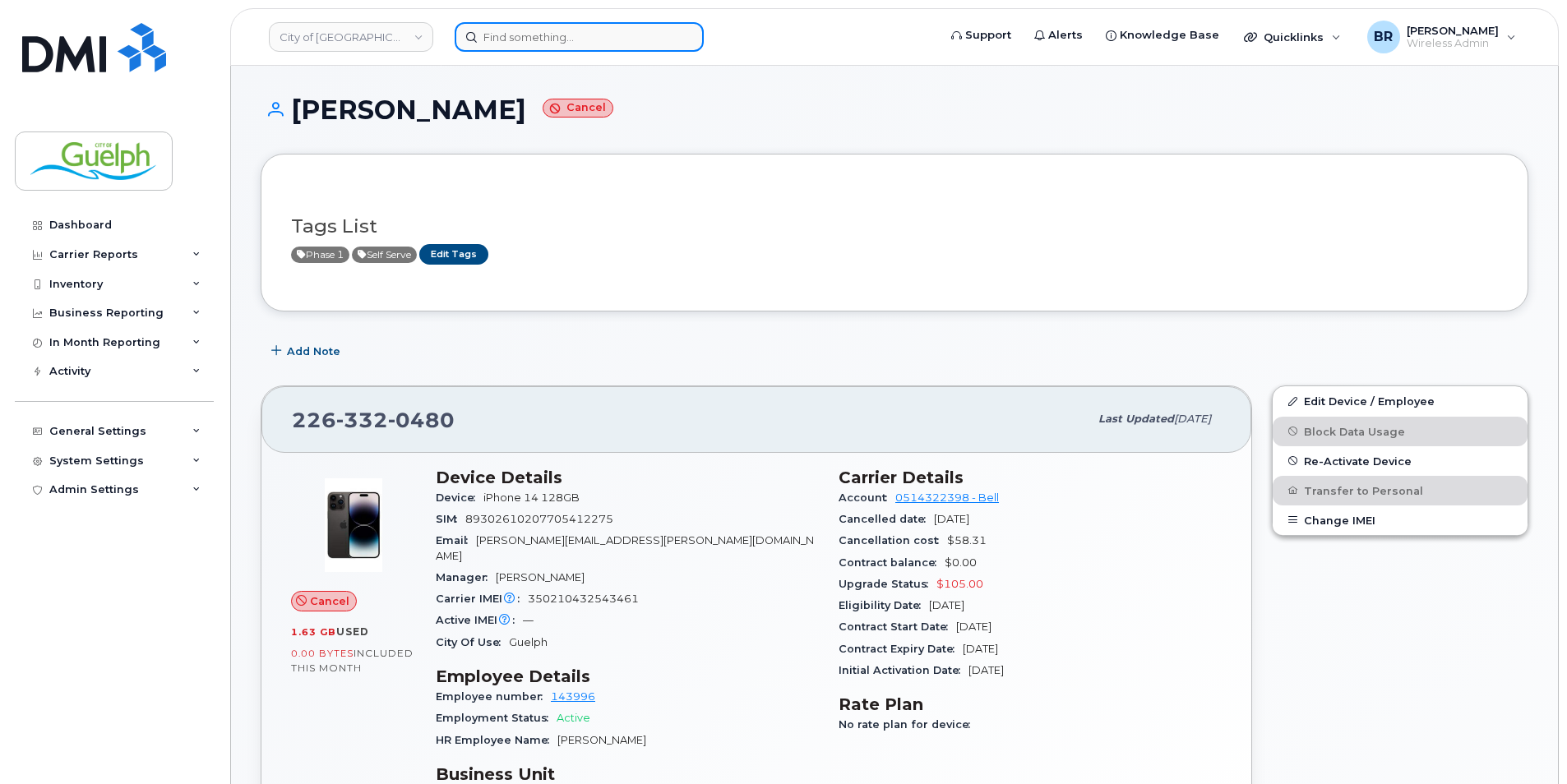
click at [557, 42] on input at bounding box center [579, 36] width 249 height 30
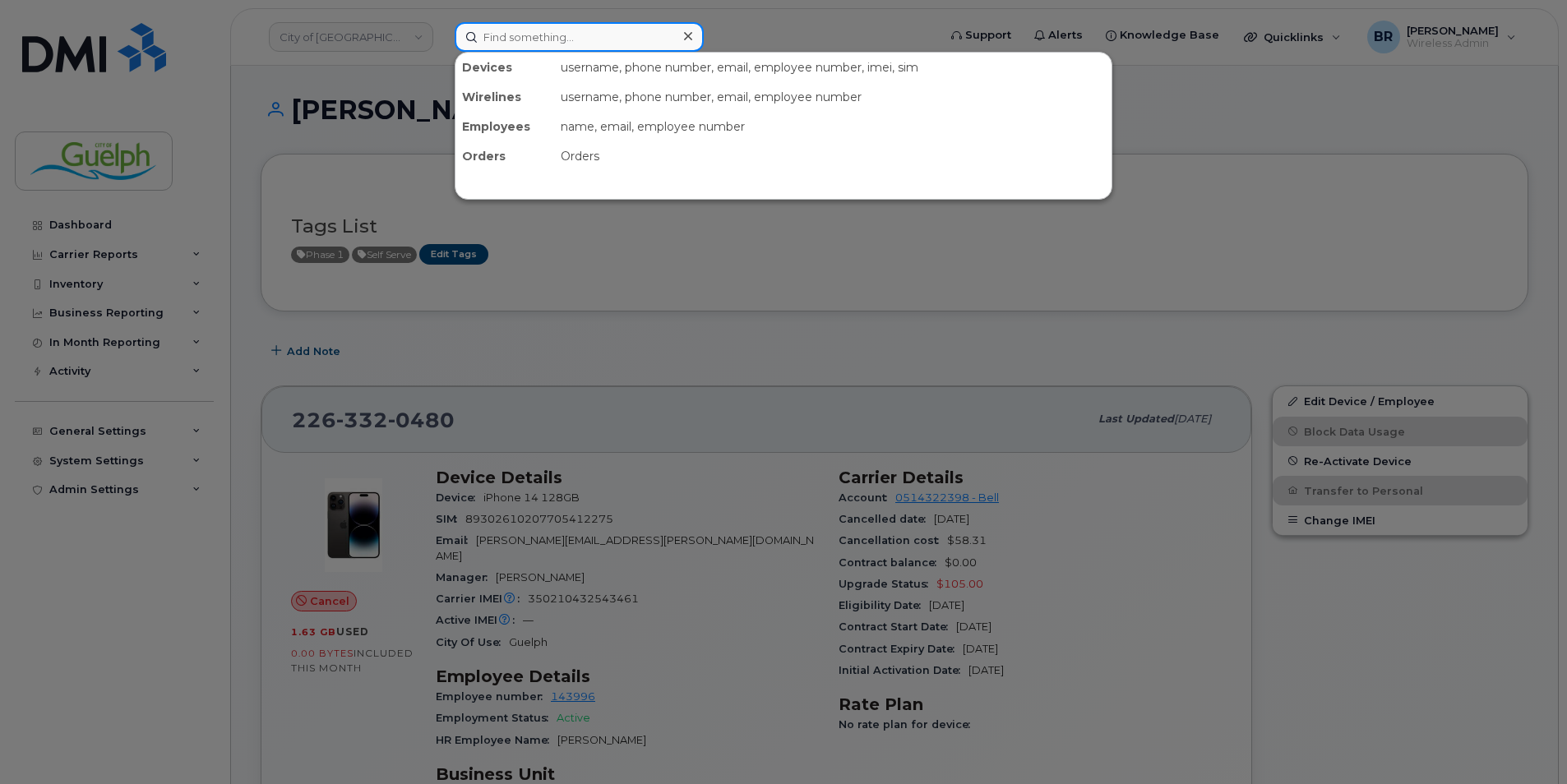
paste input "2263324670"
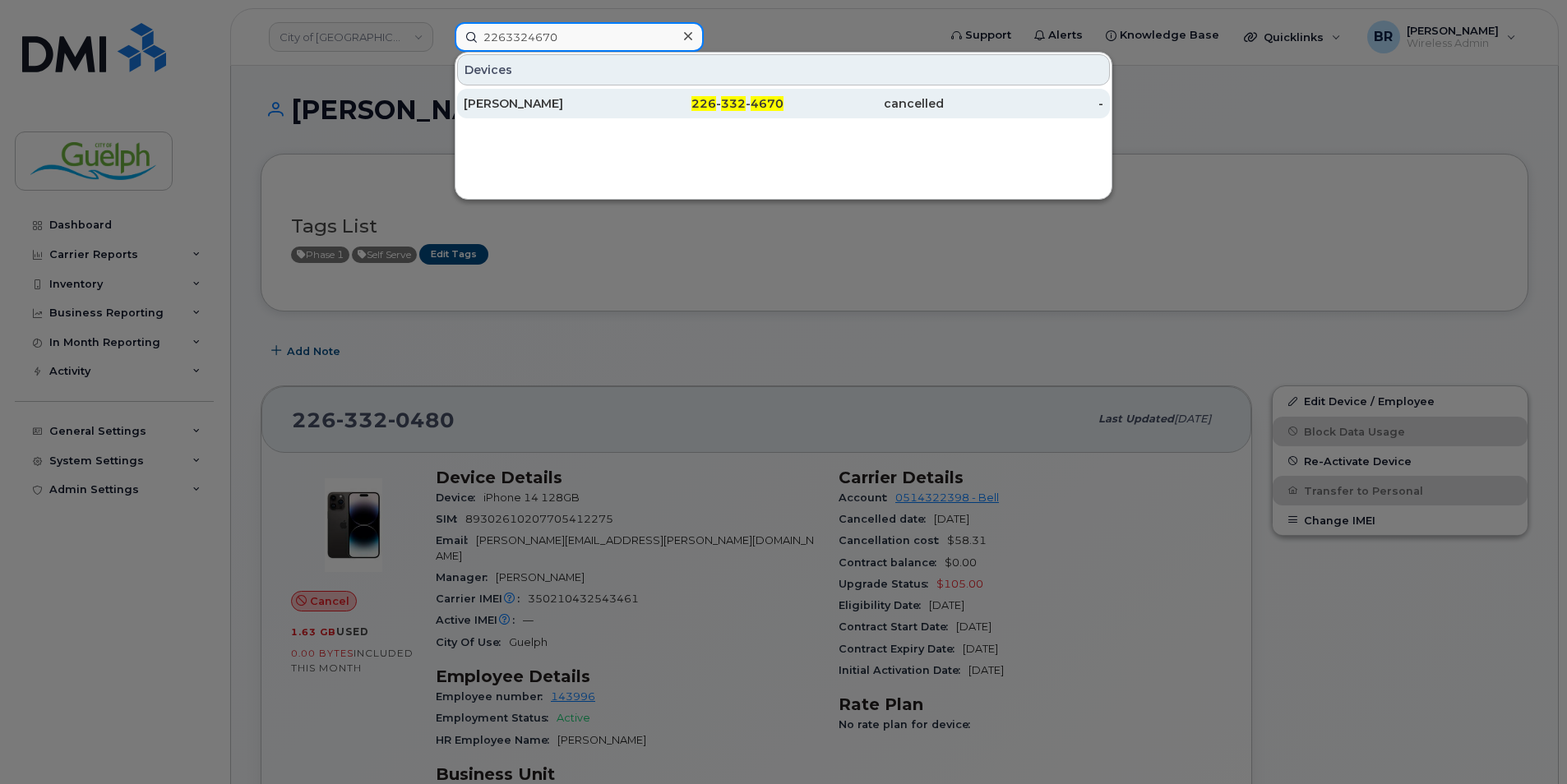
type input "2263324670"
click at [527, 104] on div "[PERSON_NAME]" at bounding box center [543, 103] width 160 height 16
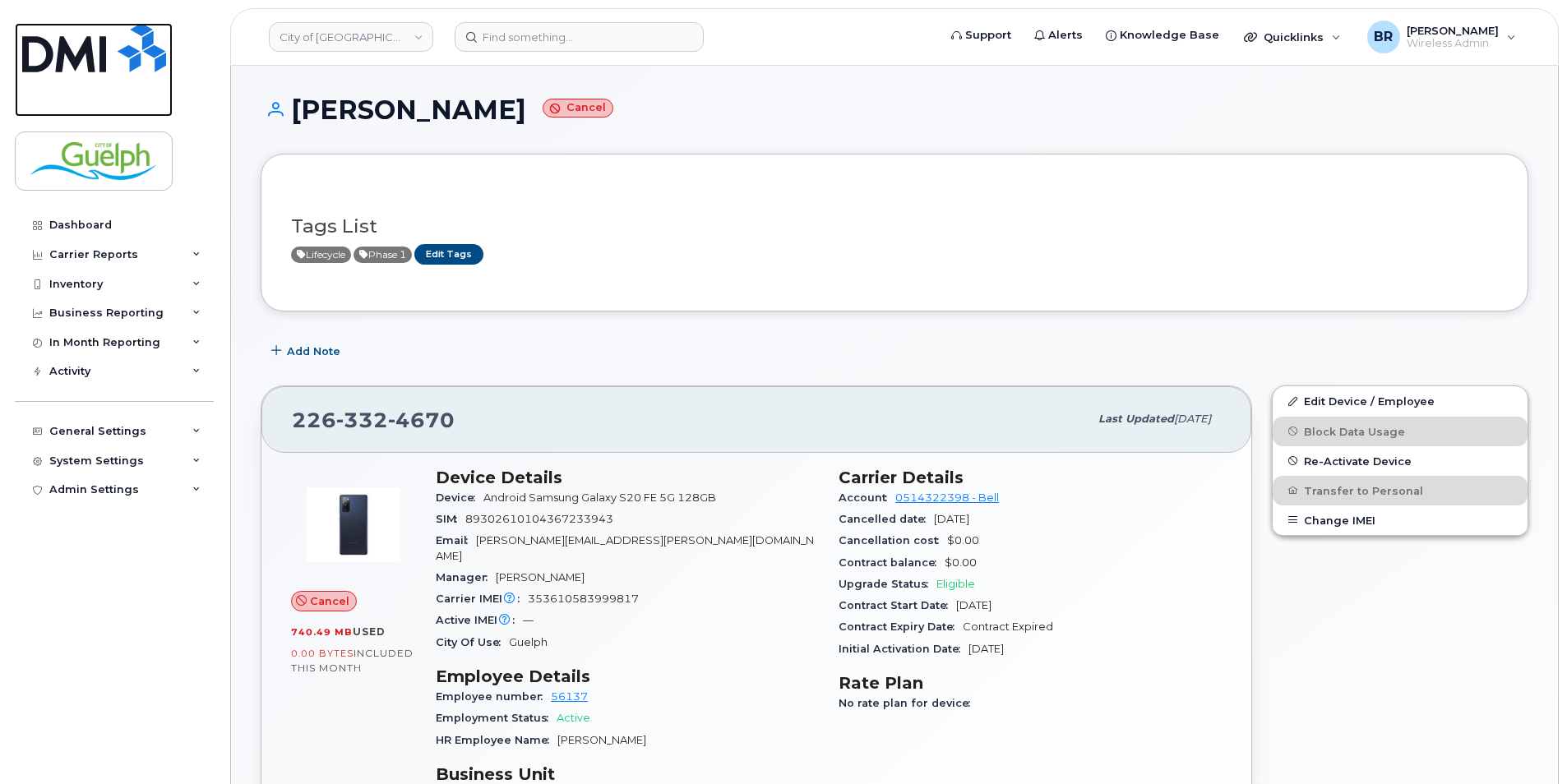
click at [102, 58] on img at bounding box center [94, 47] width 144 height 49
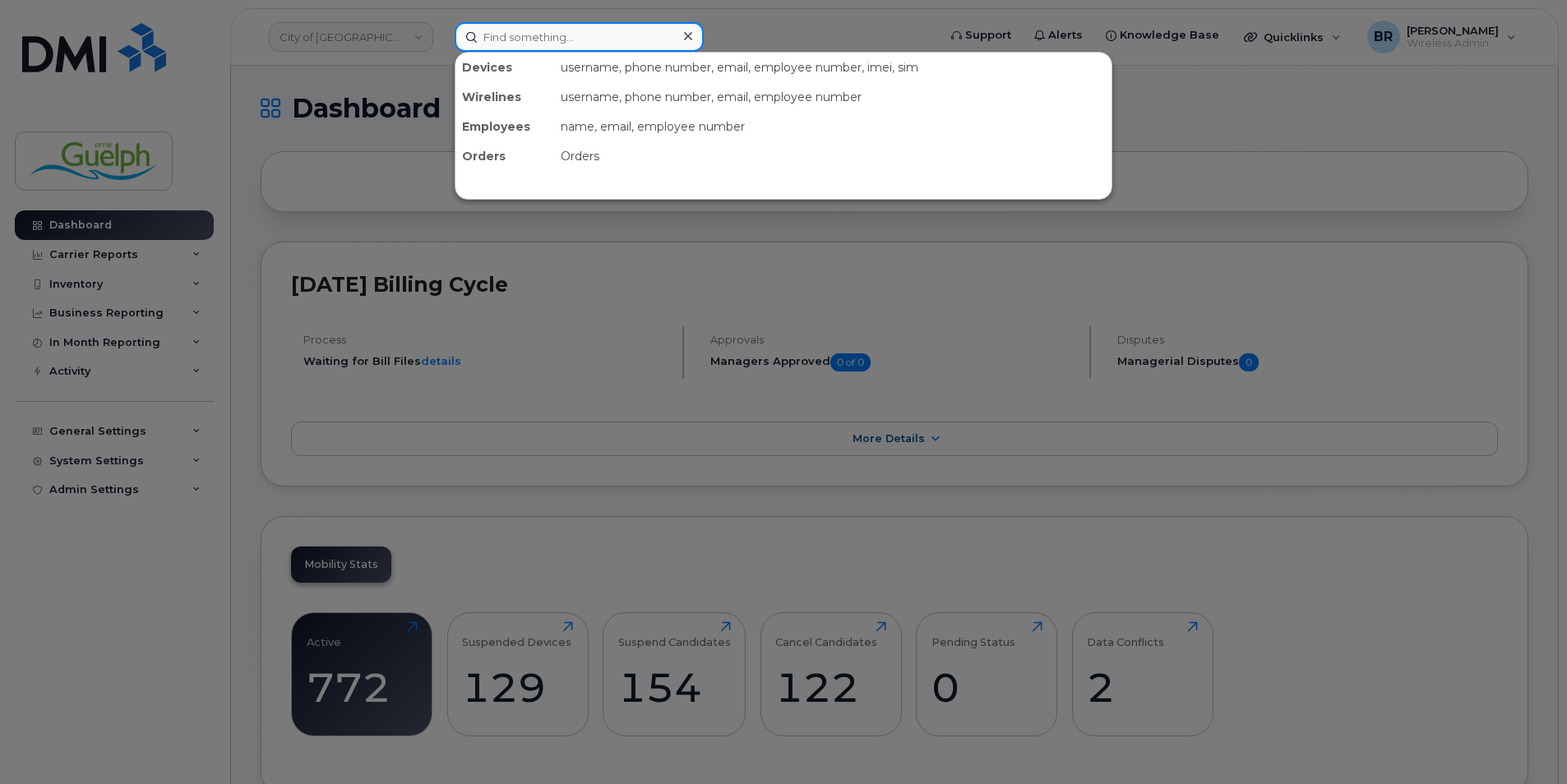
click at [531, 43] on input at bounding box center [579, 36] width 249 height 30
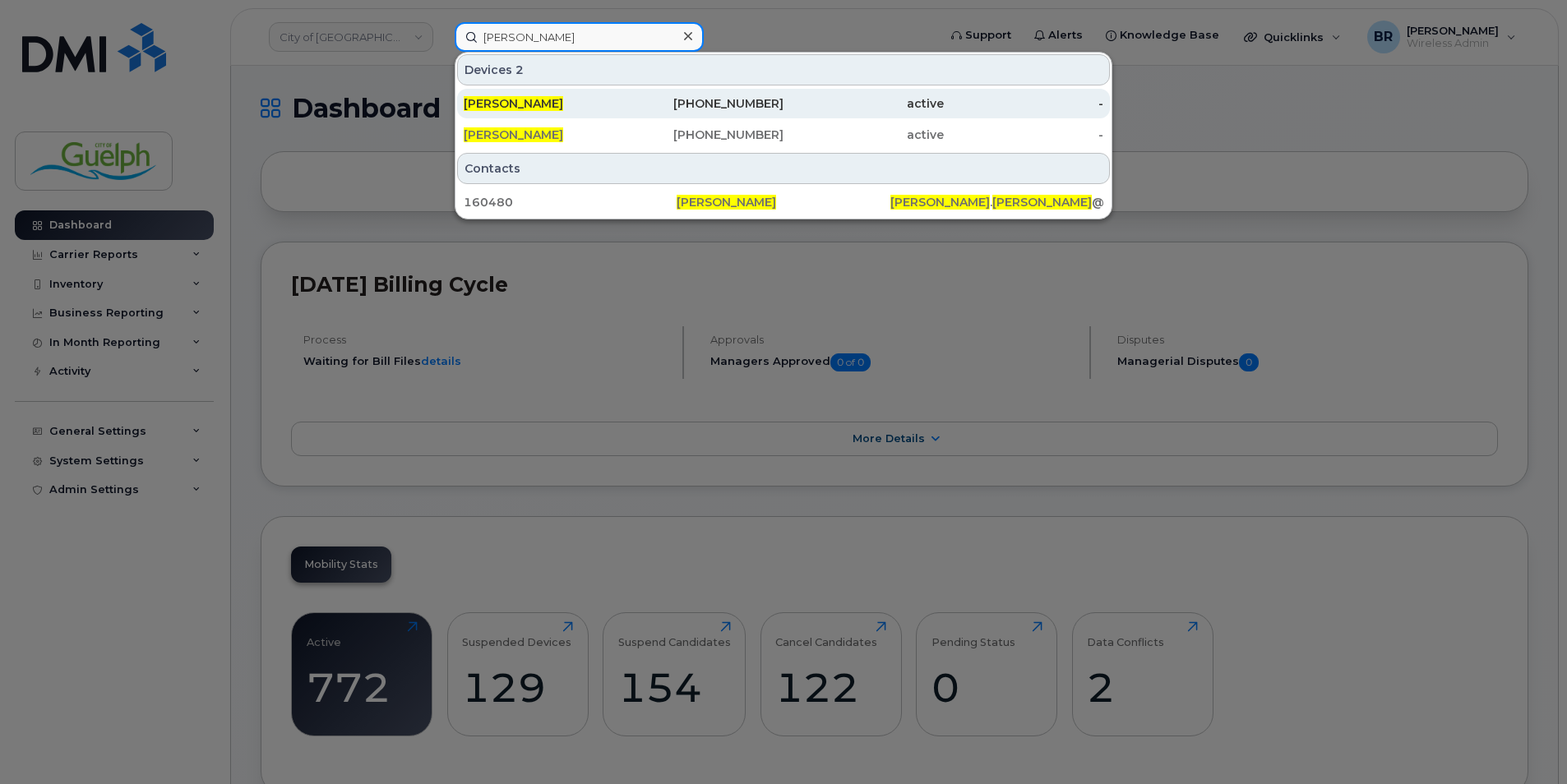
type input "james pearson"
click at [521, 101] on span "[PERSON_NAME]" at bounding box center [514, 103] width 100 height 14
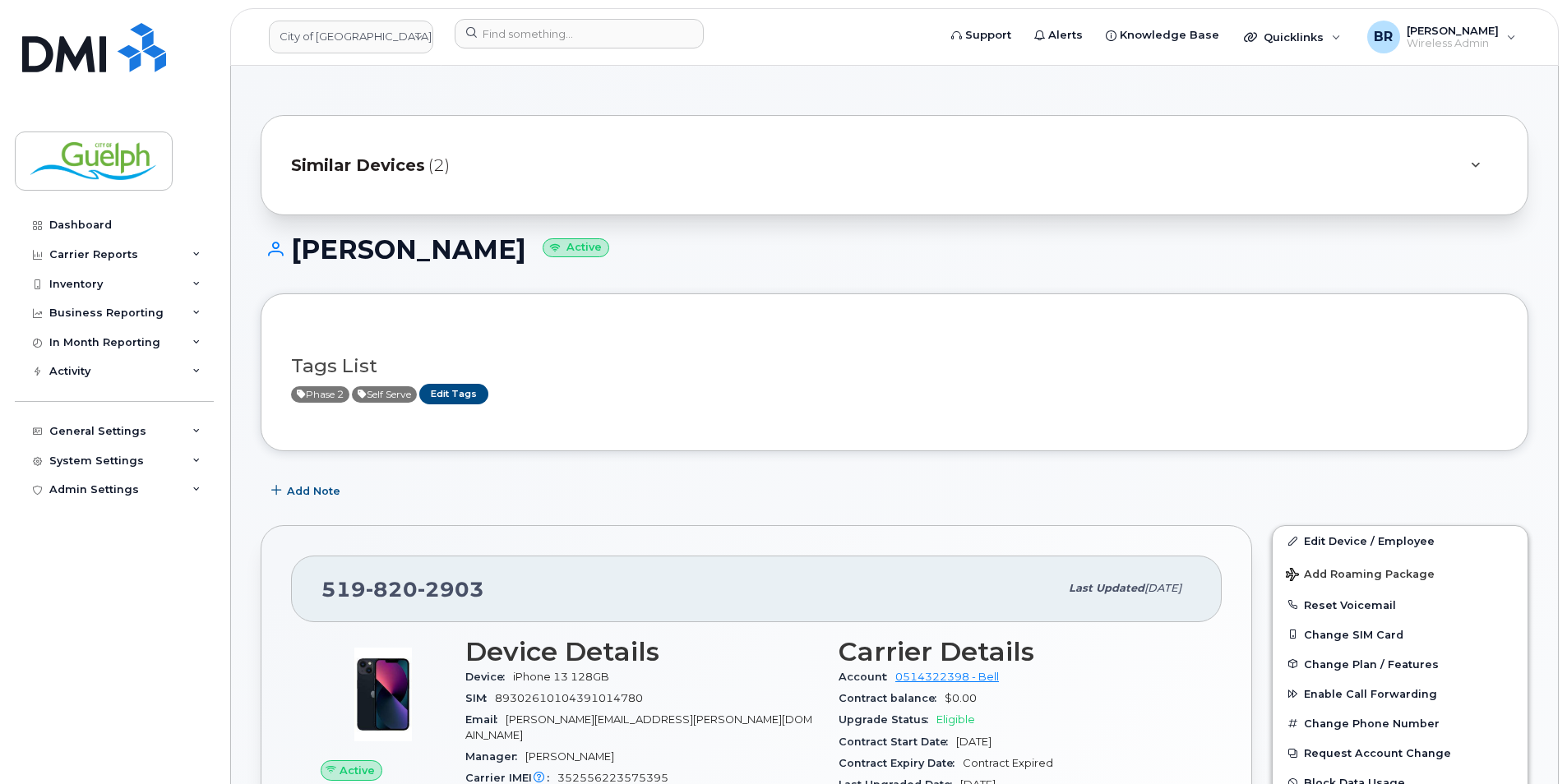
click at [718, 176] on div "Similar Devices (2)" at bounding box center [871, 165] width 1161 height 40
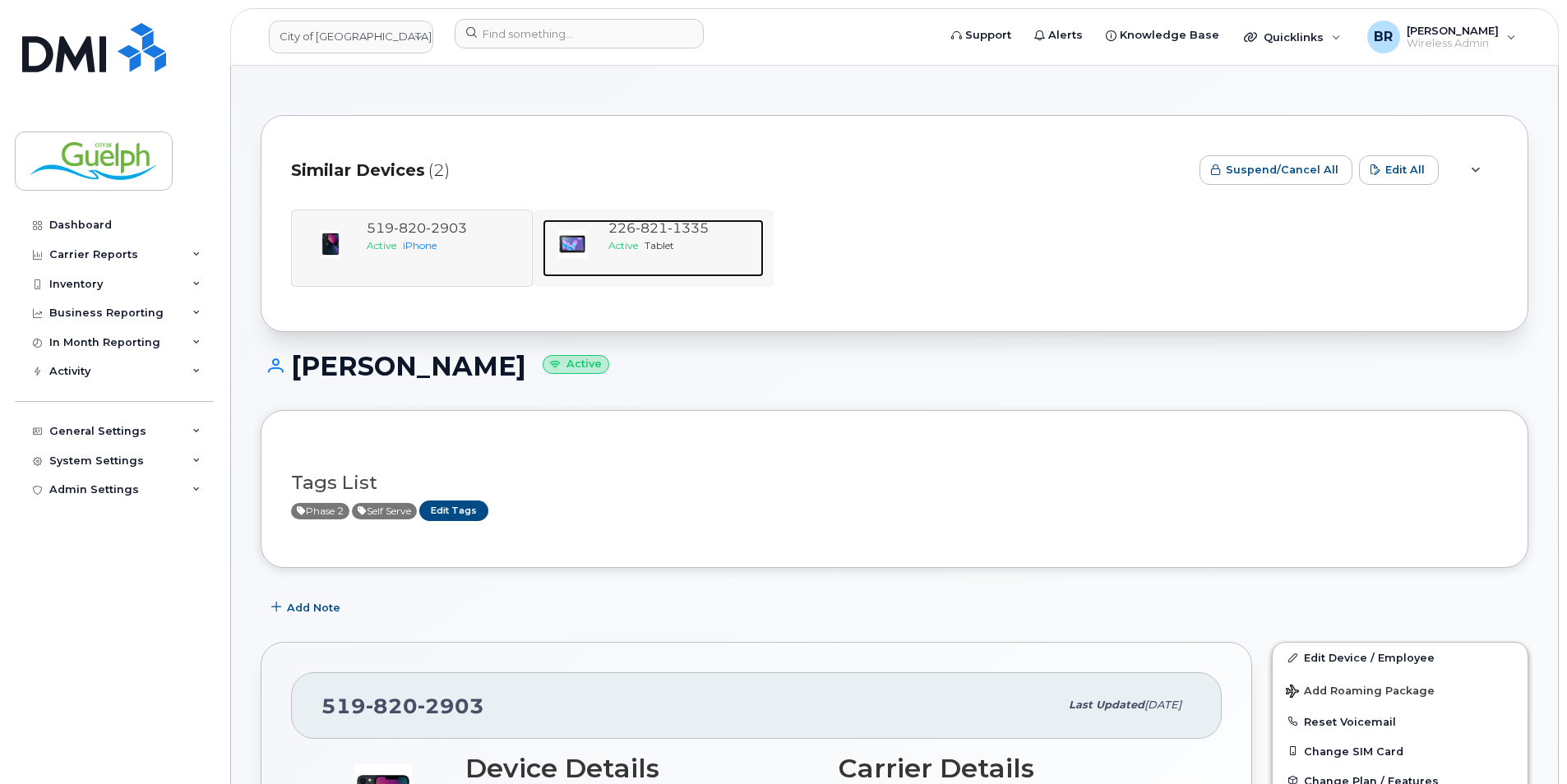
drag, startPoint x: 651, startPoint y: 225, endPoint x: 662, endPoint y: 222, distance: 11.4
click at [651, 225] on span "821" at bounding box center [652, 228] width 32 height 15
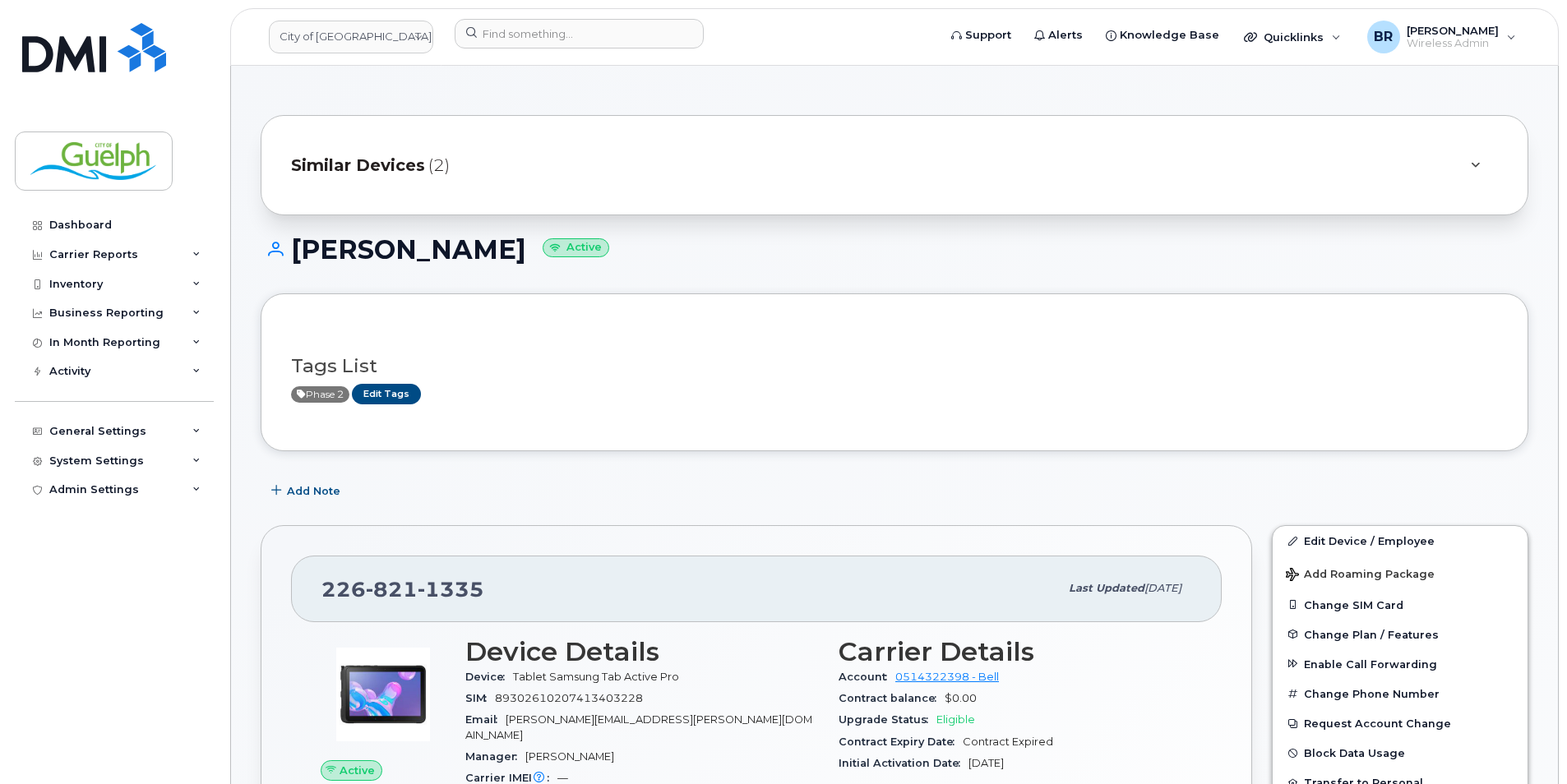
click at [540, 130] on div "Similar Devices (2)" at bounding box center [894, 165] width 1267 height 101
click at [451, 187] on div "Similar Devices (2)" at bounding box center [894, 165] width 1267 height 101
click at [432, 172] on span "(2)" at bounding box center [438, 166] width 21 height 24
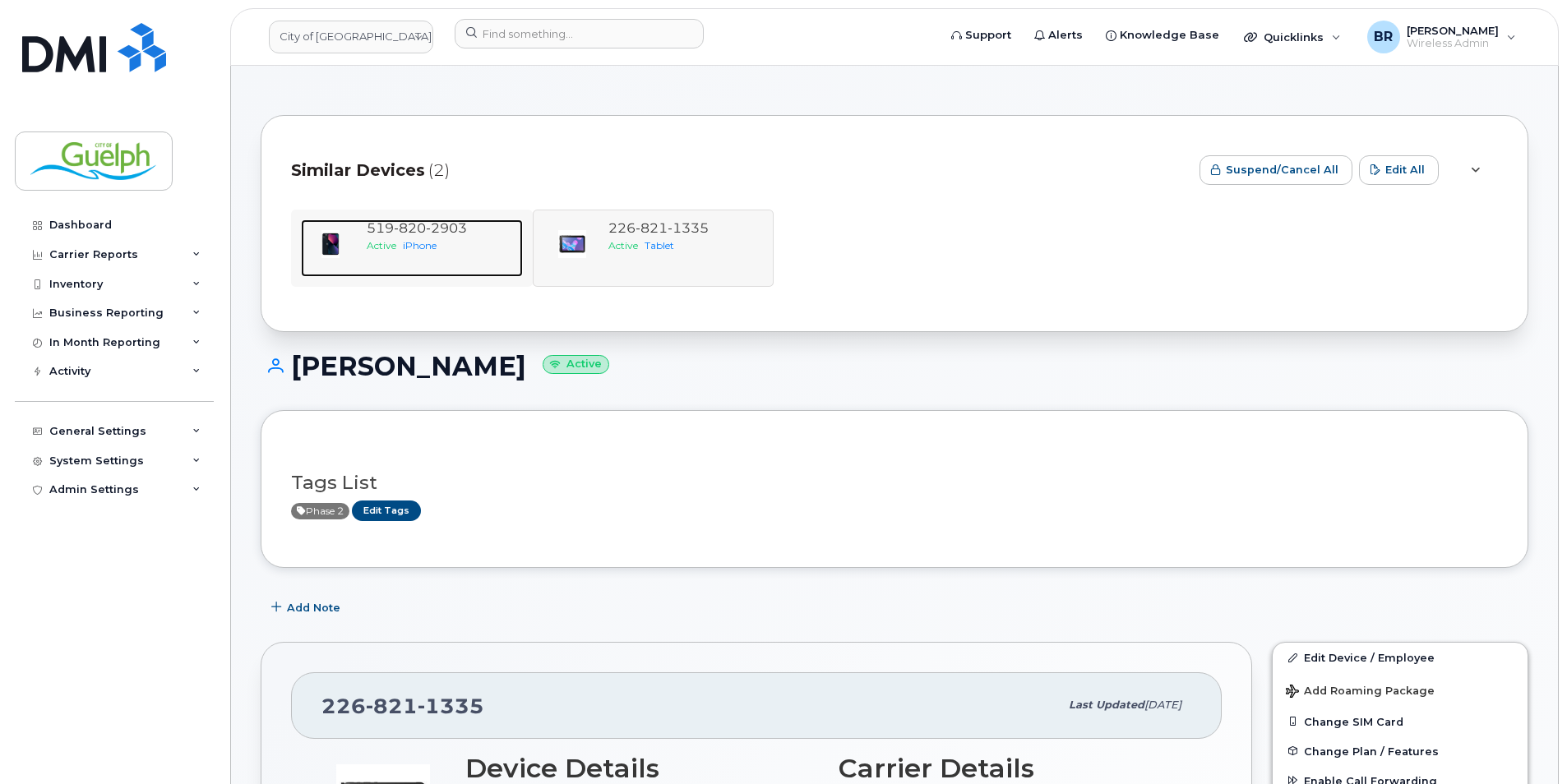
click at [471, 275] on div "519 820 2903 Active iPhone" at bounding box center [442, 248] width 162 height 58
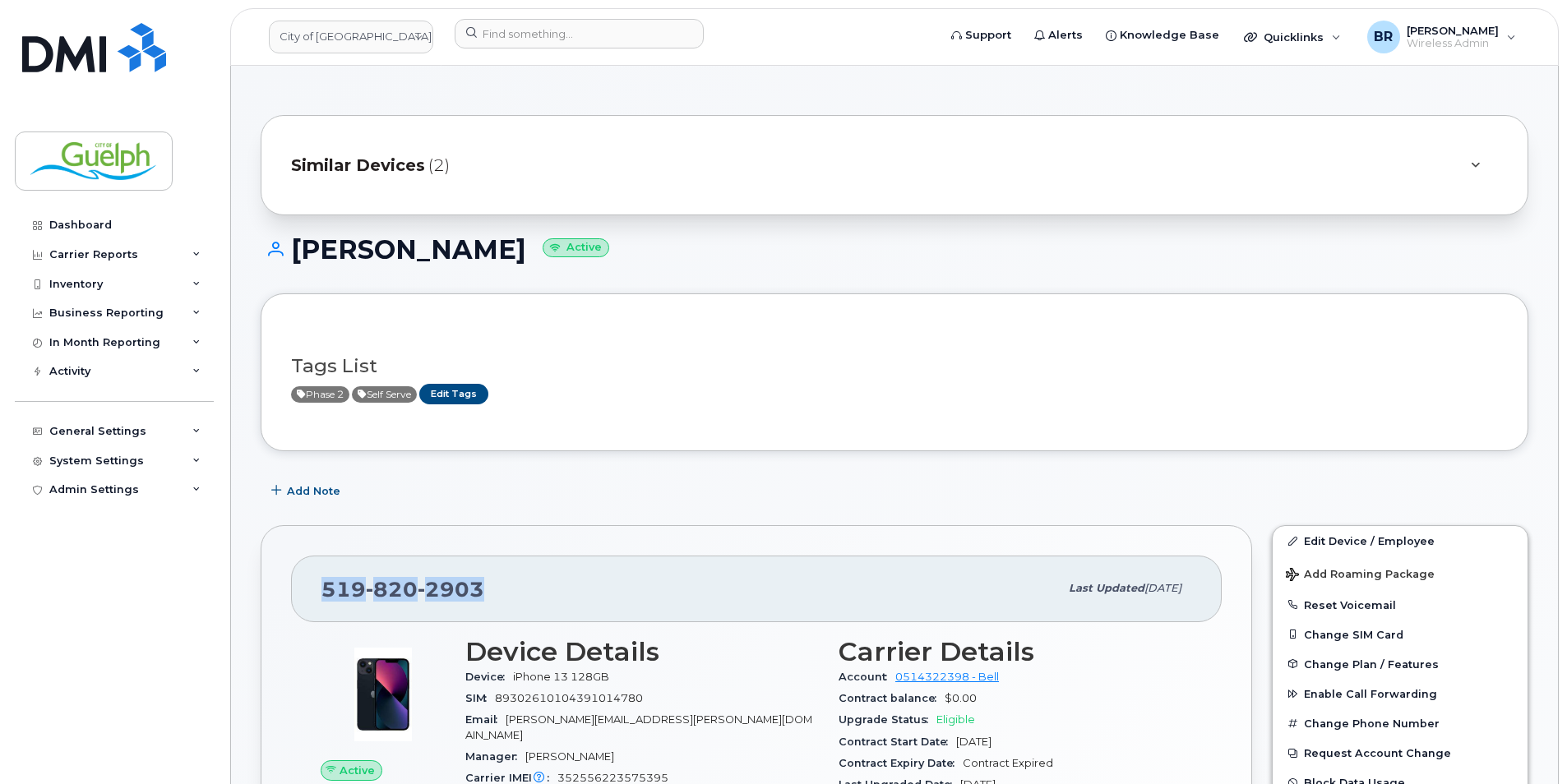
drag, startPoint x: 496, startPoint y: 600, endPoint x: 324, endPoint y: 603, distance: 172.0
click at [324, 603] on div "519 820 2903" at bounding box center [690, 588] width 737 height 35
drag, startPoint x: 324, startPoint y: 603, endPoint x: 330, endPoint y: 591, distance: 13.4
copy span "519 820 2903"
click at [137, 51] on img at bounding box center [94, 47] width 144 height 49
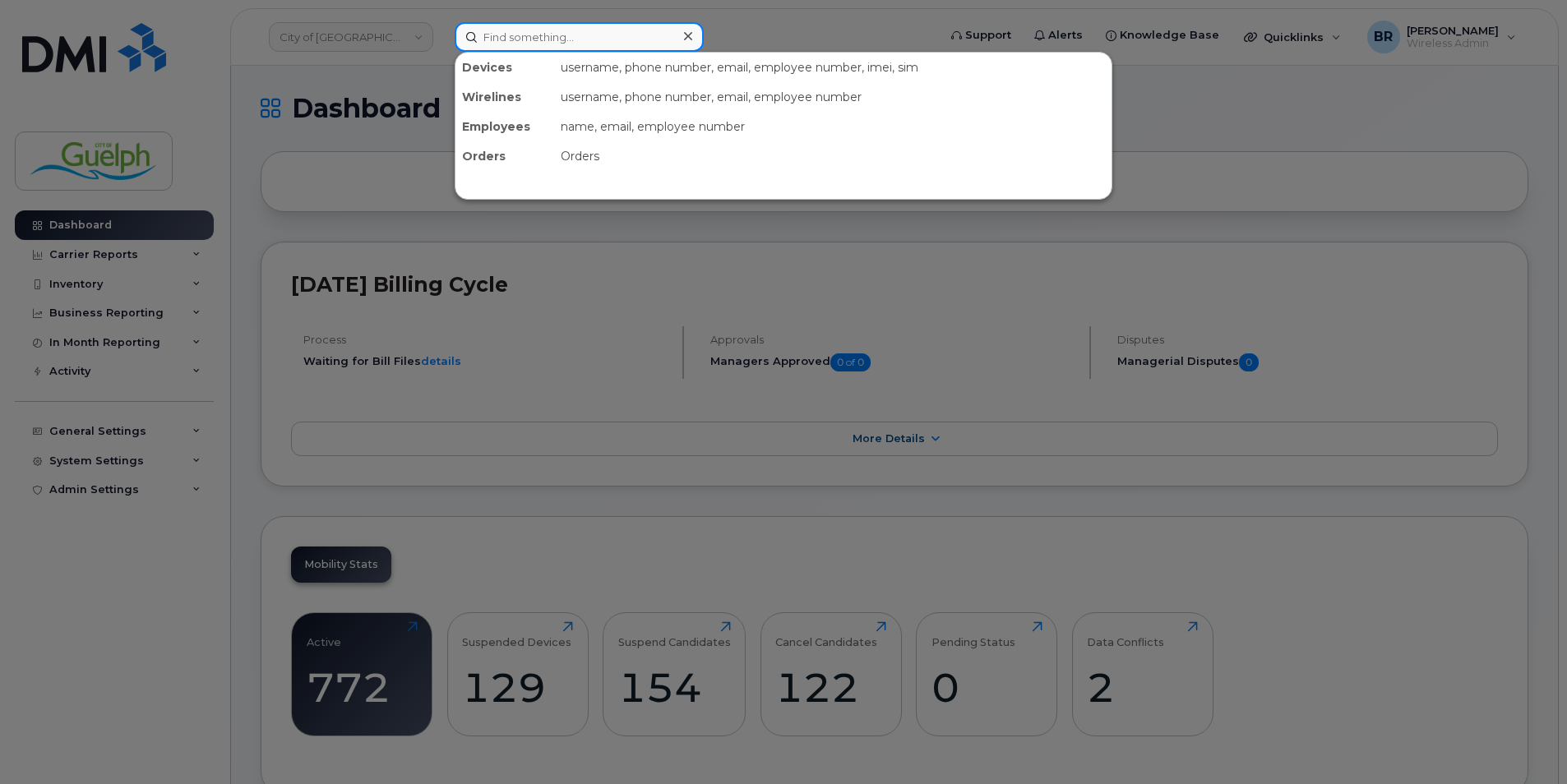
click at [574, 37] on input at bounding box center [579, 36] width 249 height 30
paste input "[PHONE_NUMBER]"
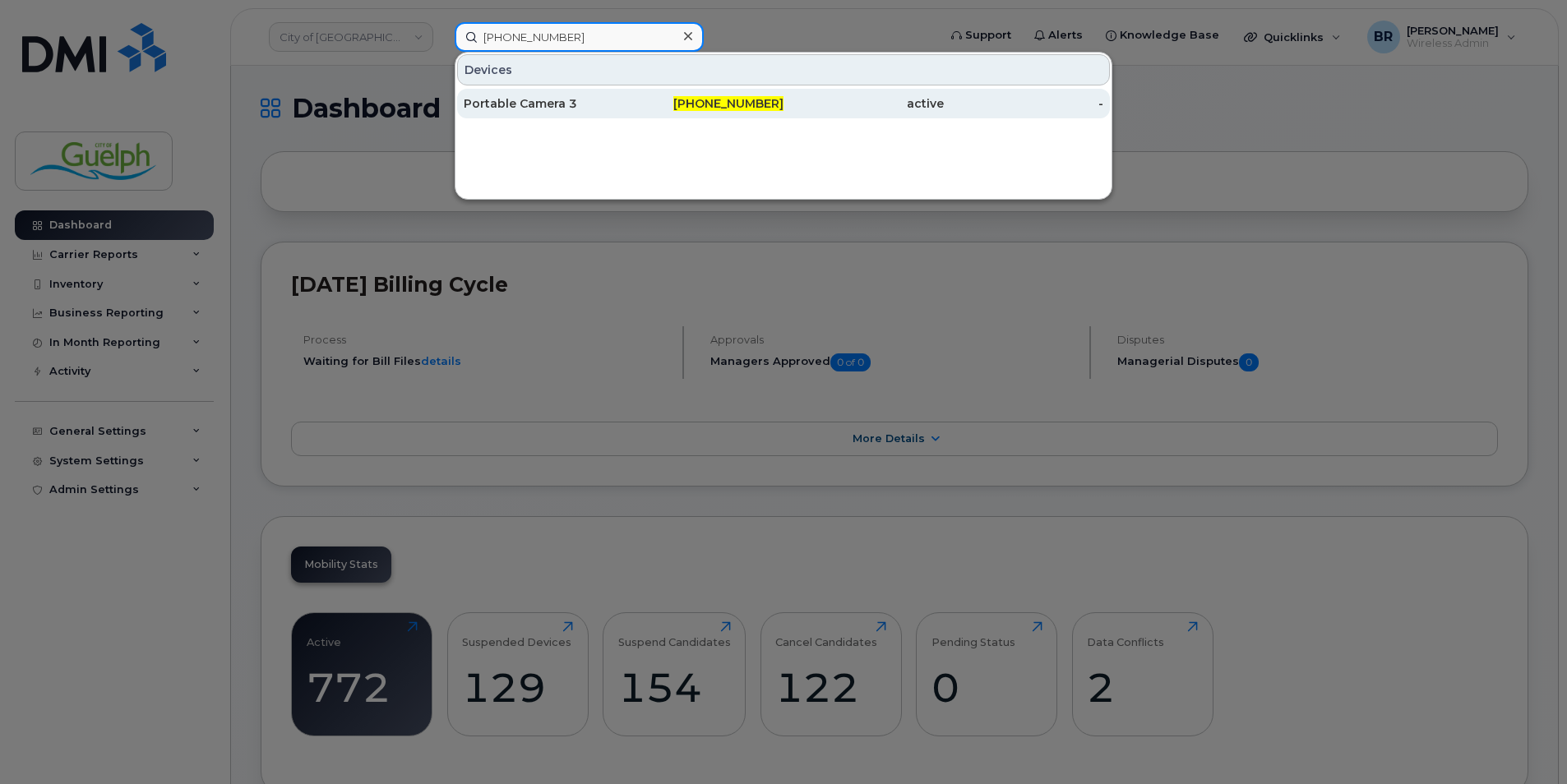
type input "[PHONE_NUMBER]"
click at [554, 100] on div "Portable Camera 3" at bounding box center [543, 103] width 160 height 16
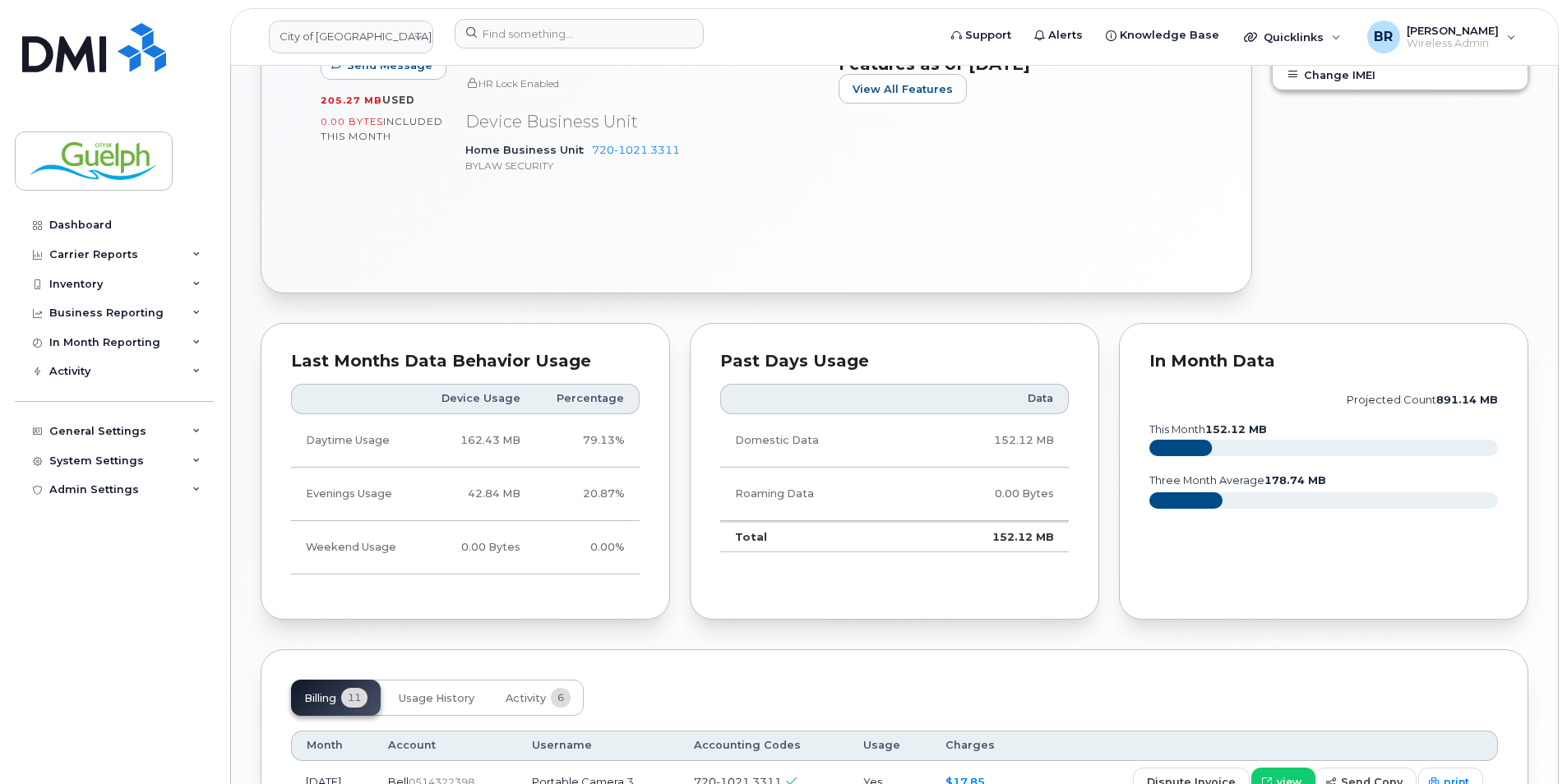
scroll to position [329, 0]
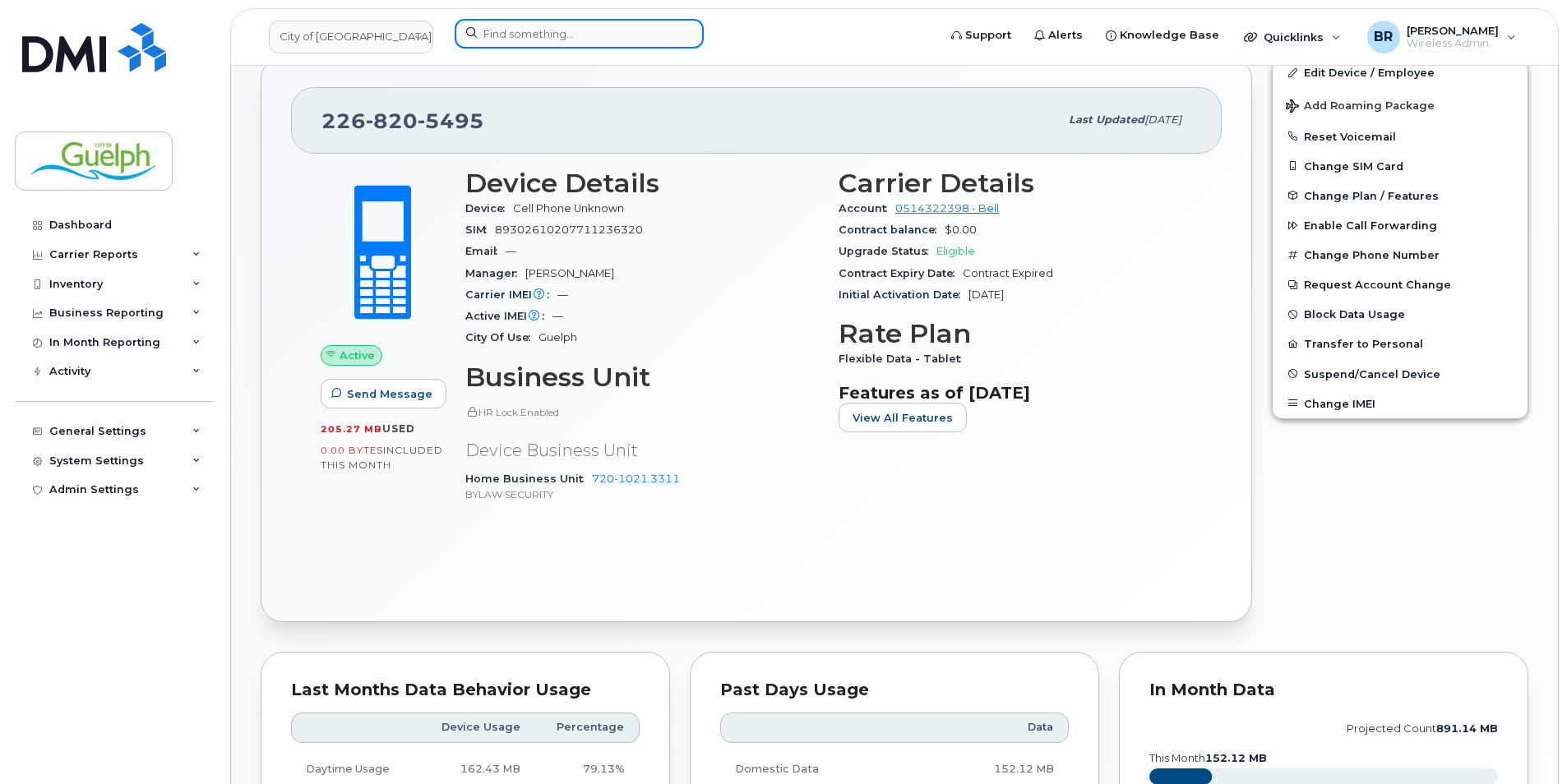
click at [554, 25] on input at bounding box center [579, 33] width 249 height 30
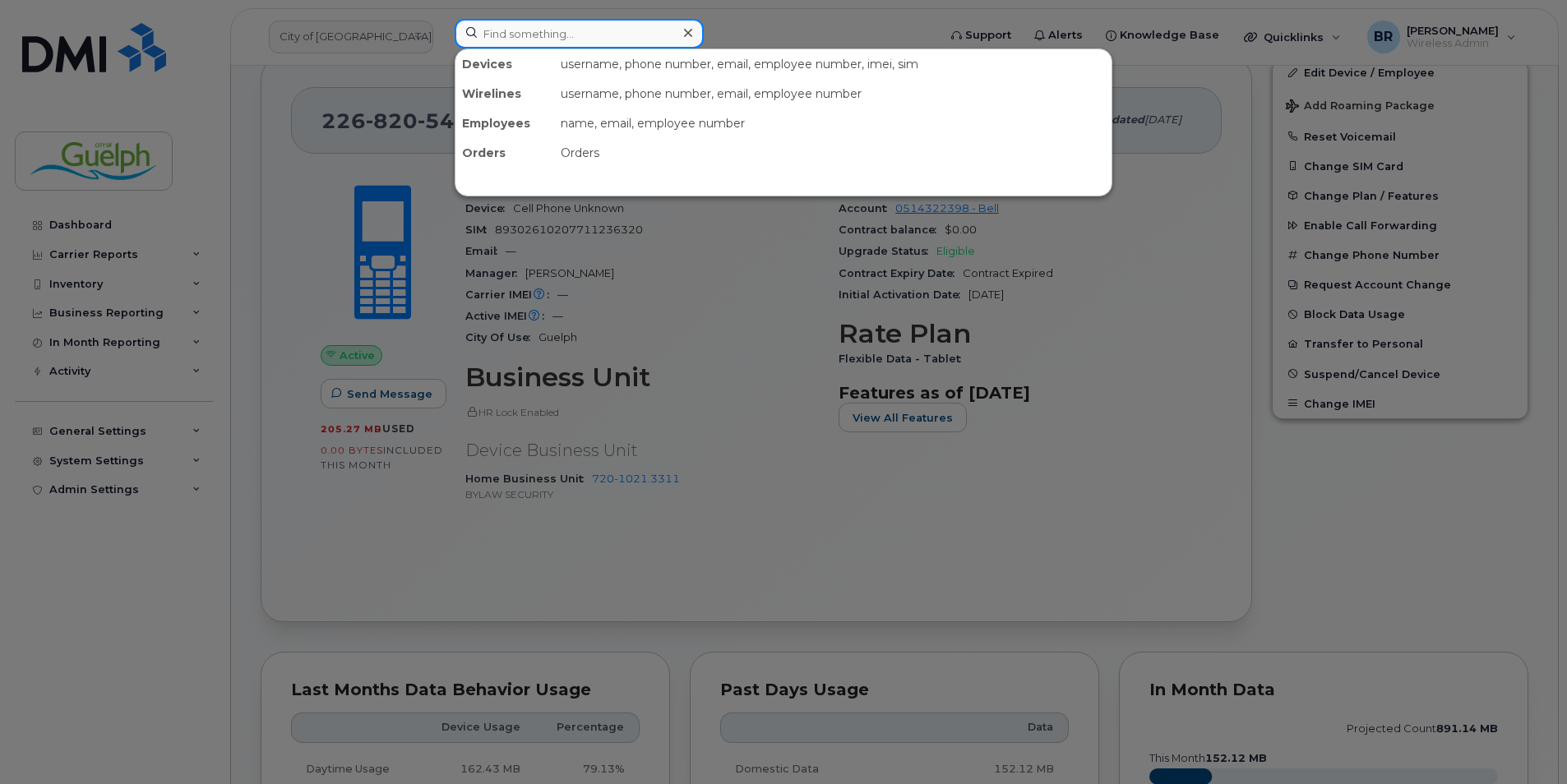
paste input "226-820-5647"
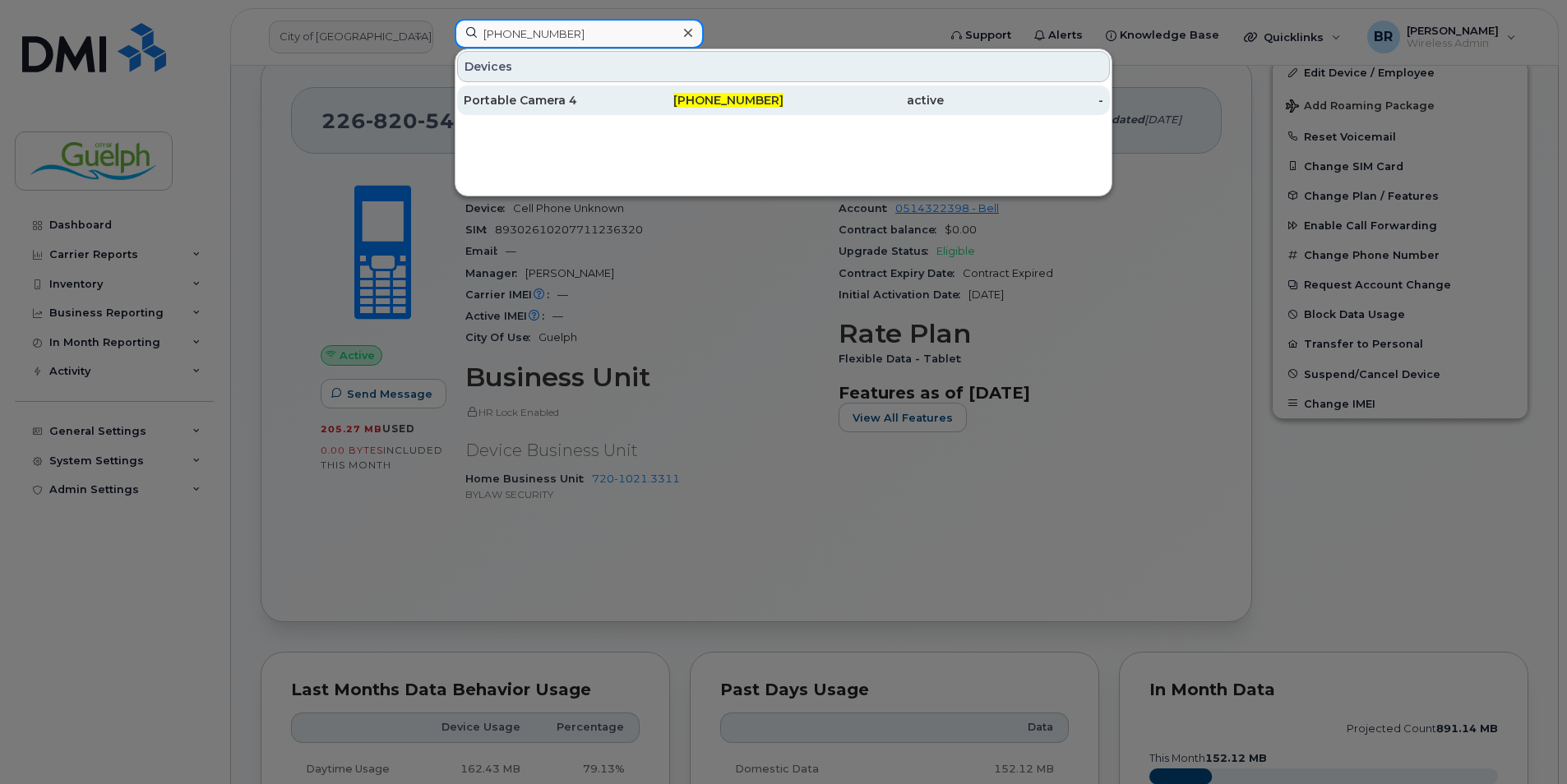
type input "226-820-5647"
click at [542, 106] on div "Portable Camera 4" at bounding box center [543, 100] width 160 height 16
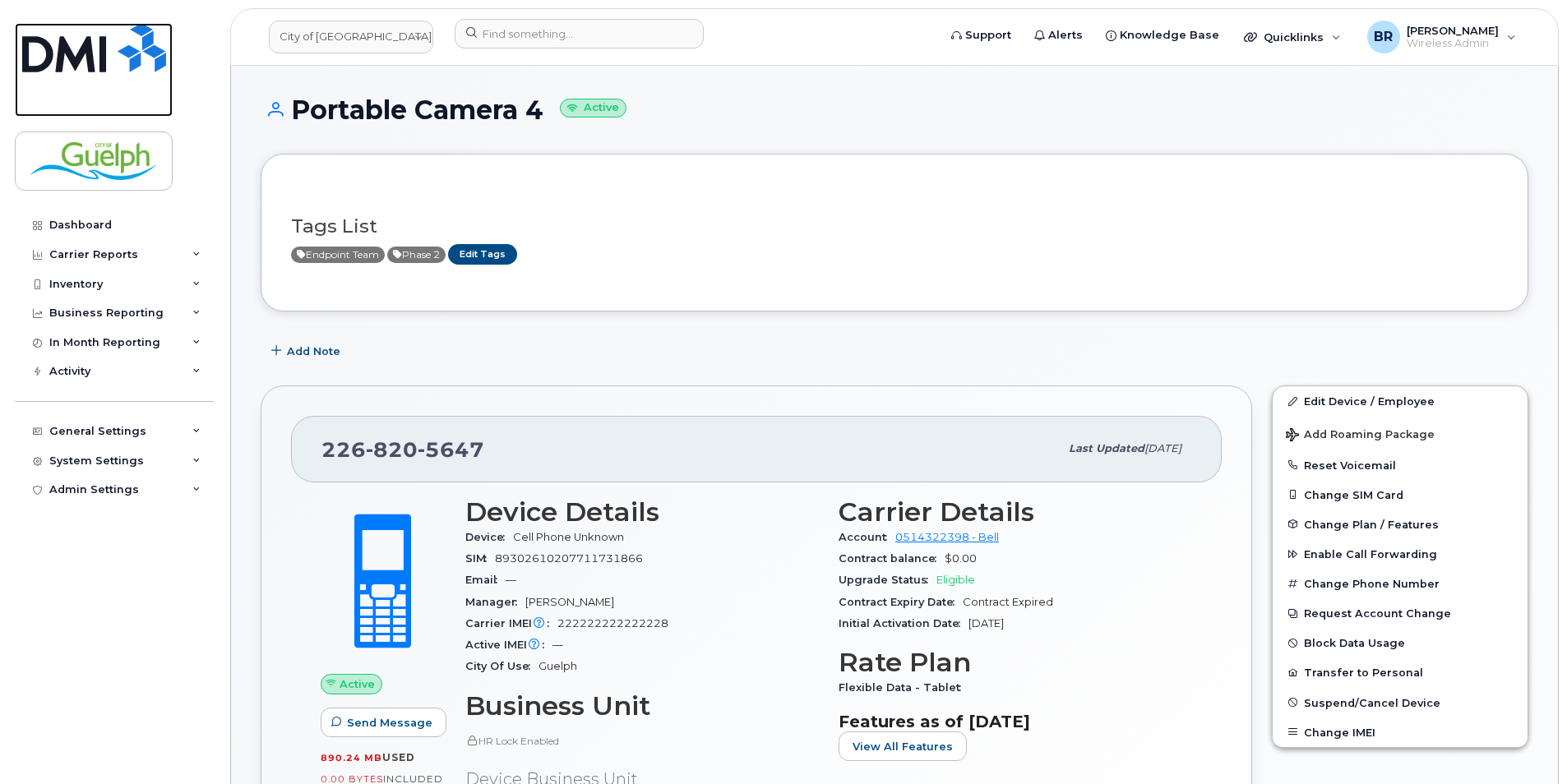
click at [65, 38] on img at bounding box center [94, 47] width 144 height 49
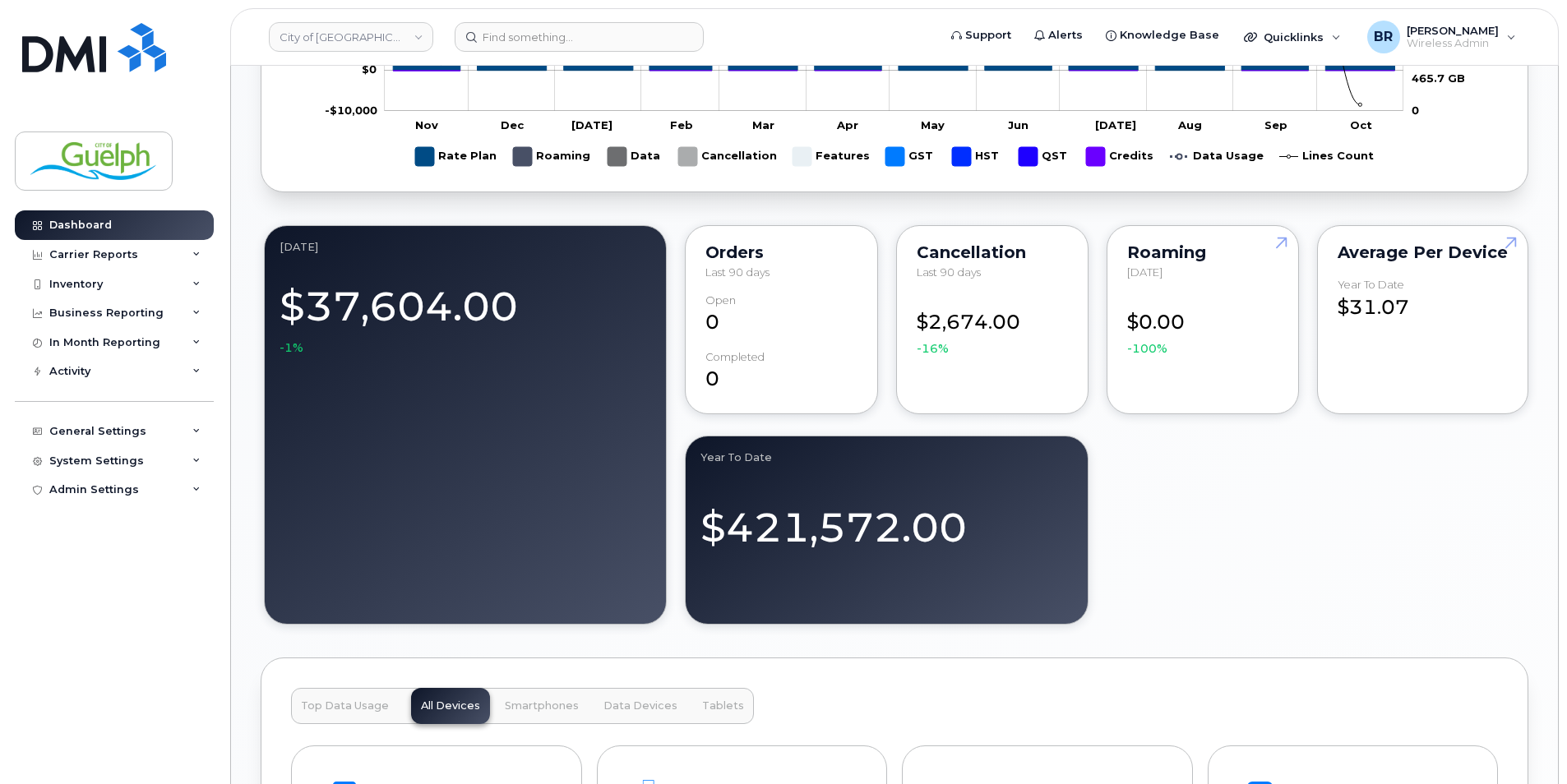
scroll to position [1397, 0]
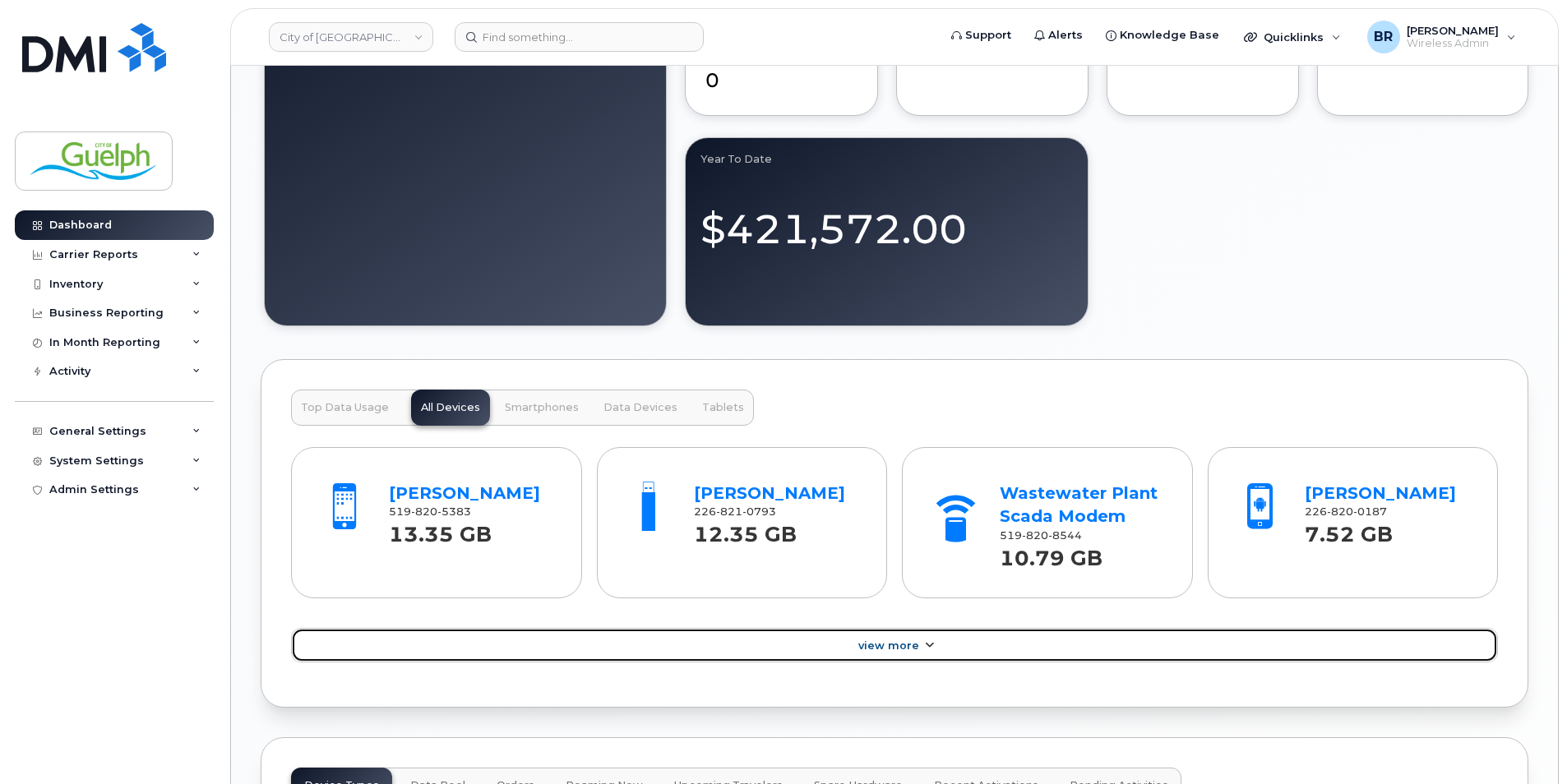
click at [1338, 649] on link "View More" at bounding box center [894, 644] width 1207 height 35
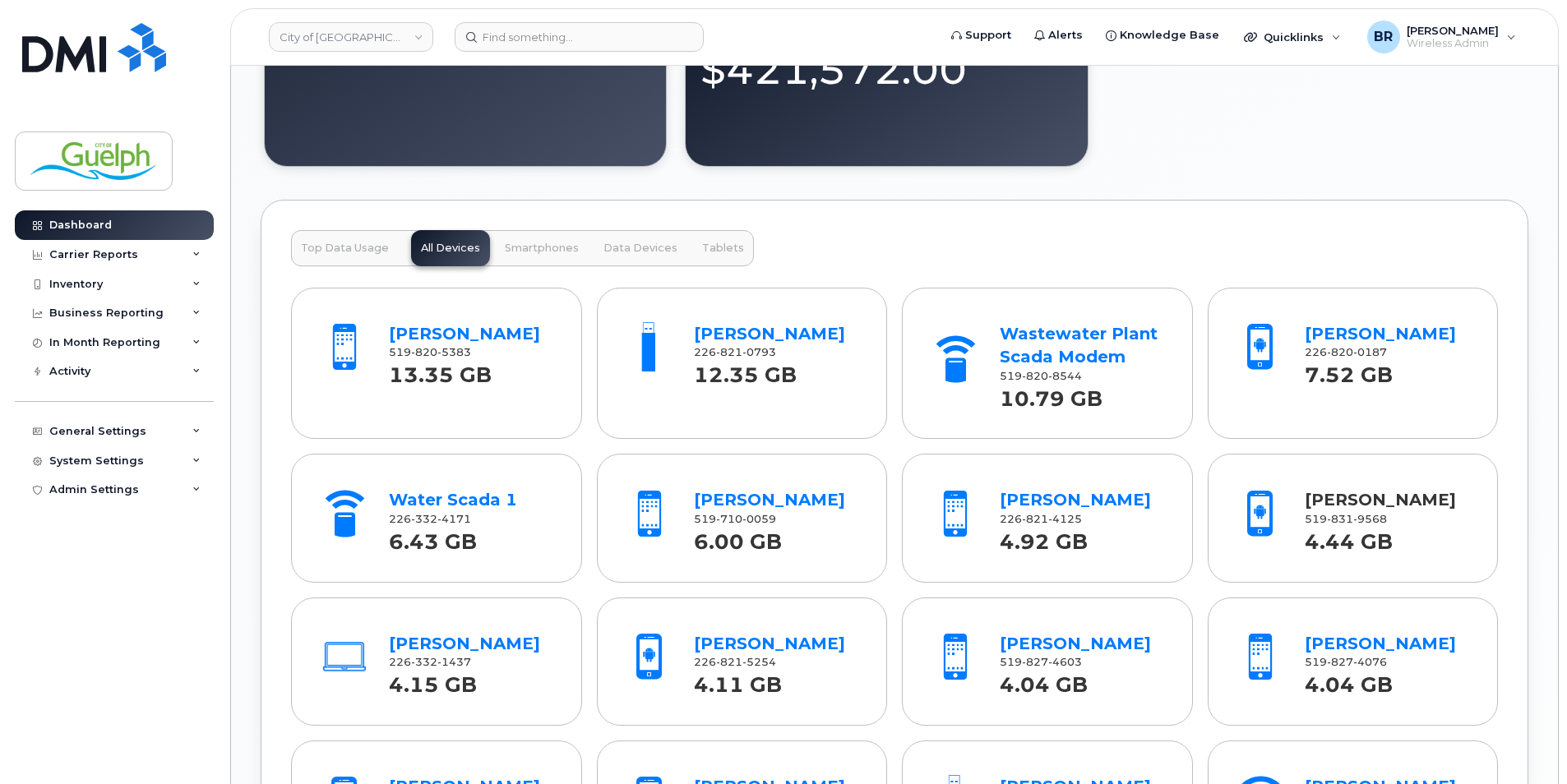
scroll to position [1643, 0]
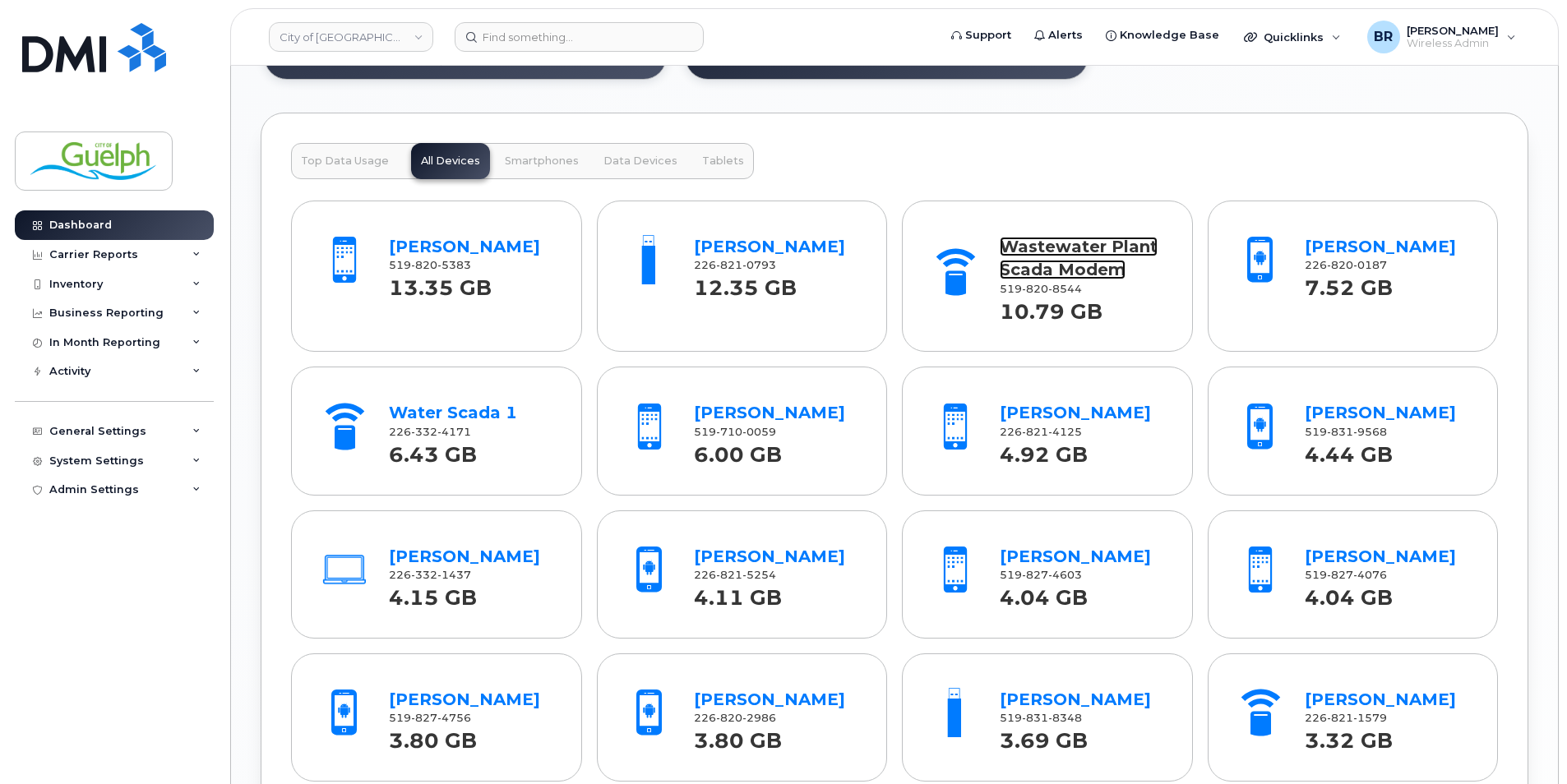
click at [1095, 276] on link "Wastewater Plant Scada Modem" at bounding box center [1078, 258] width 158 height 43
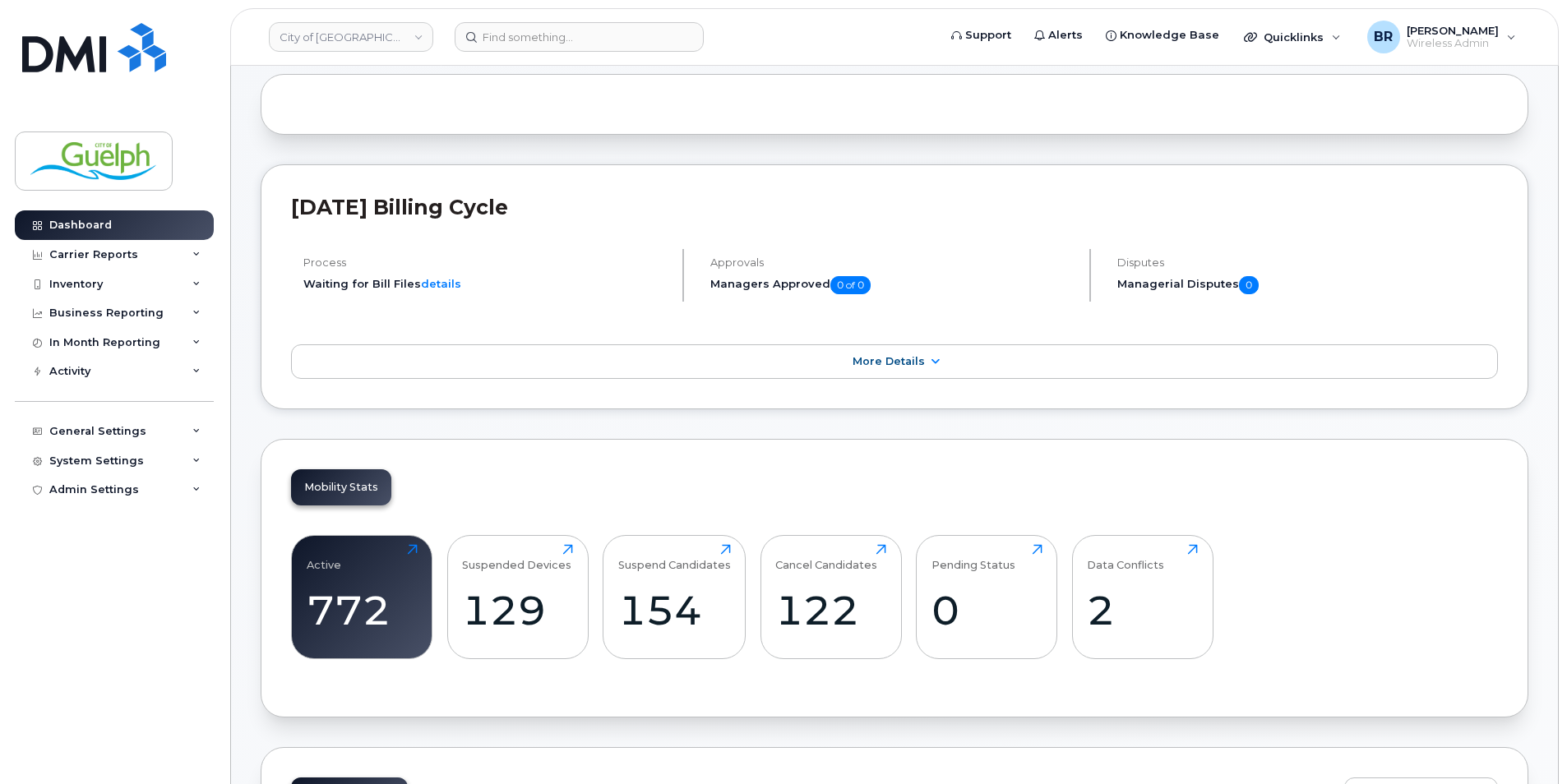
scroll to position [0, 0]
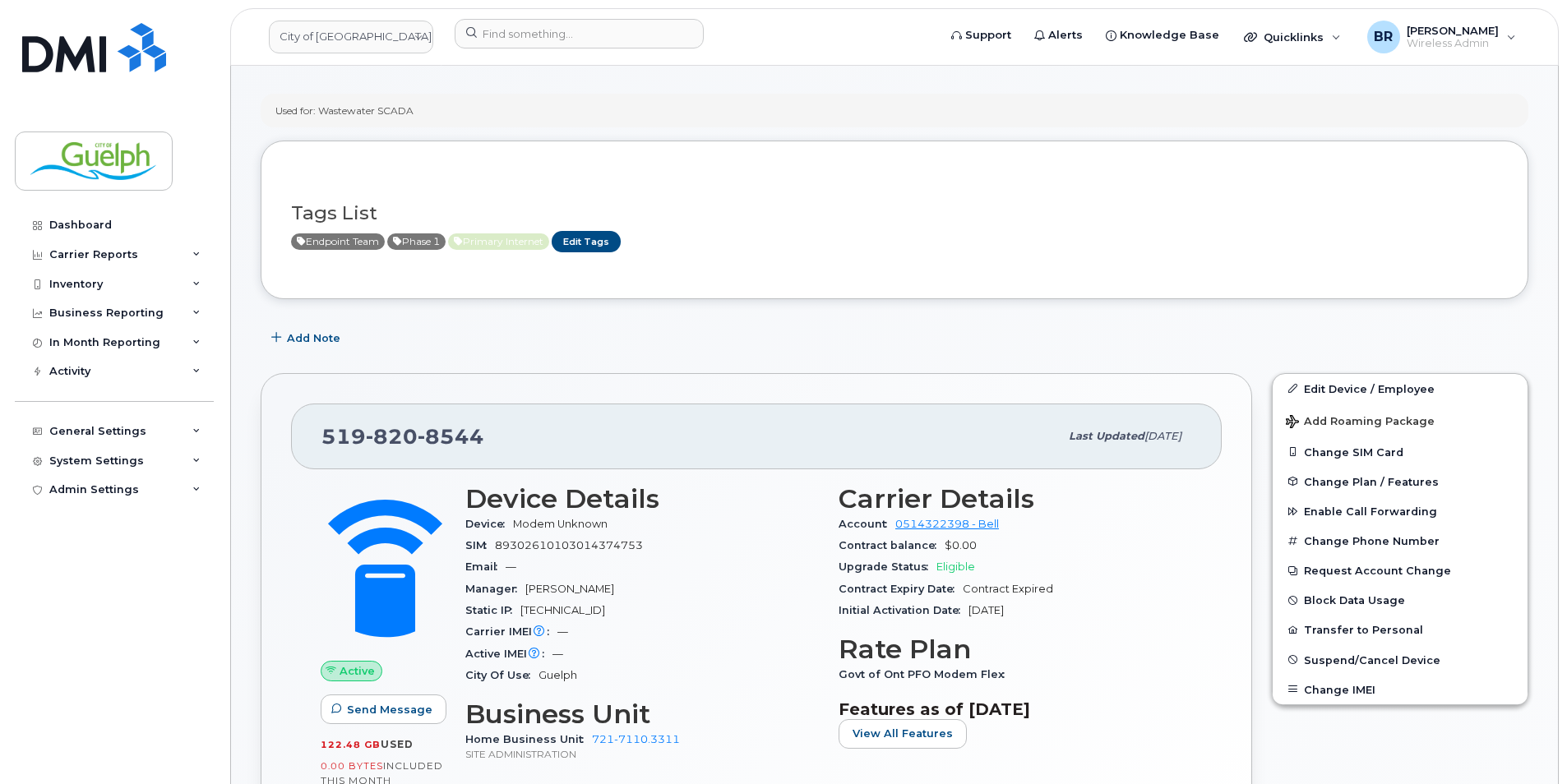
scroll to position [246, 0]
